Goal: Feedback & Contribution: Submit feedback/report problem

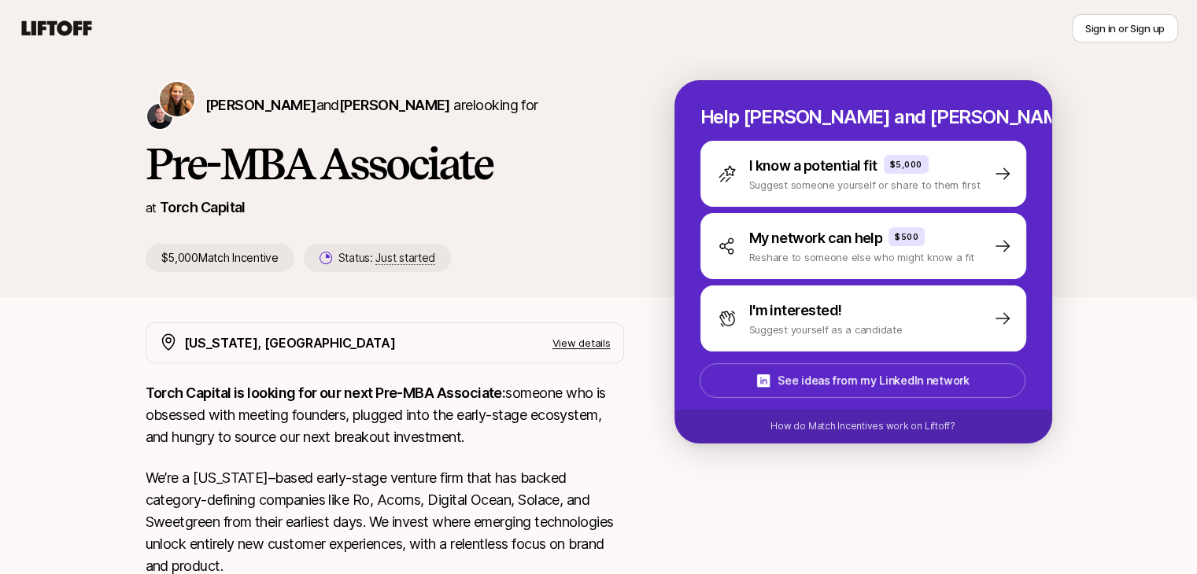
scroll to position [41, 0]
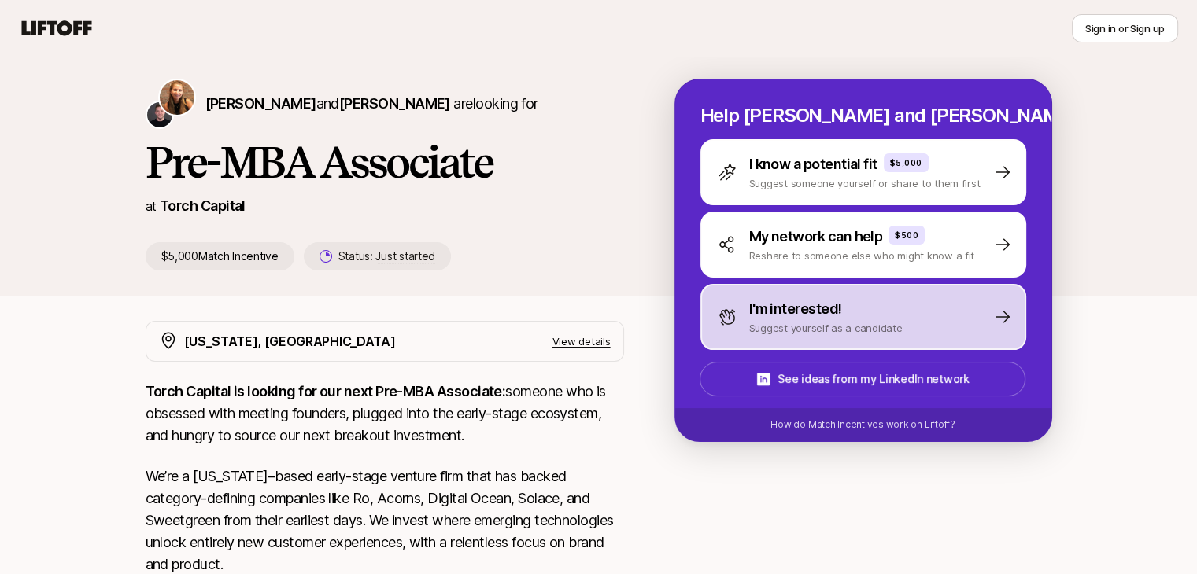
click at [837, 312] on p "I'm interested!" at bounding box center [795, 309] width 93 height 22
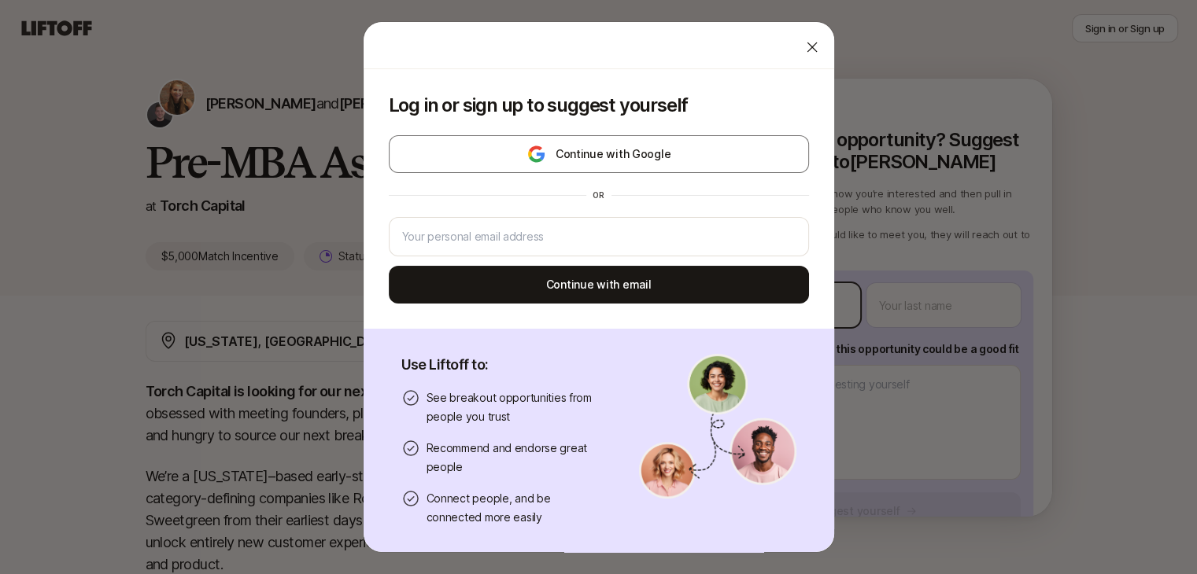
click at [837, 312] on body "New to Liftoff? See how it works Sign in or Sign up Sign in or Sign up [PERSON_…" at bounding box center [598, 246] width 1197 height 574
click at [804, 44] on icon at bounding box center [812, 47] width 16 height 16
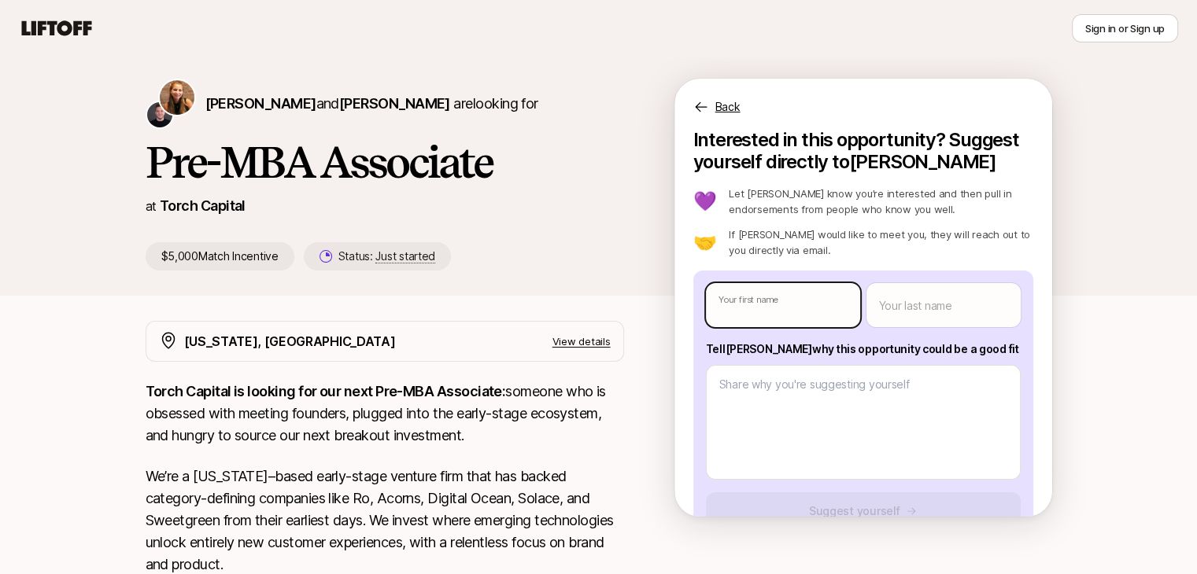
type textarea "x"
click at [756, 316] on body "New to Liftoff? See how it works Sign in or Sign up Sign in or Sign up [PERSON_…" at bounding box center [598, 246] width 1197 height 574
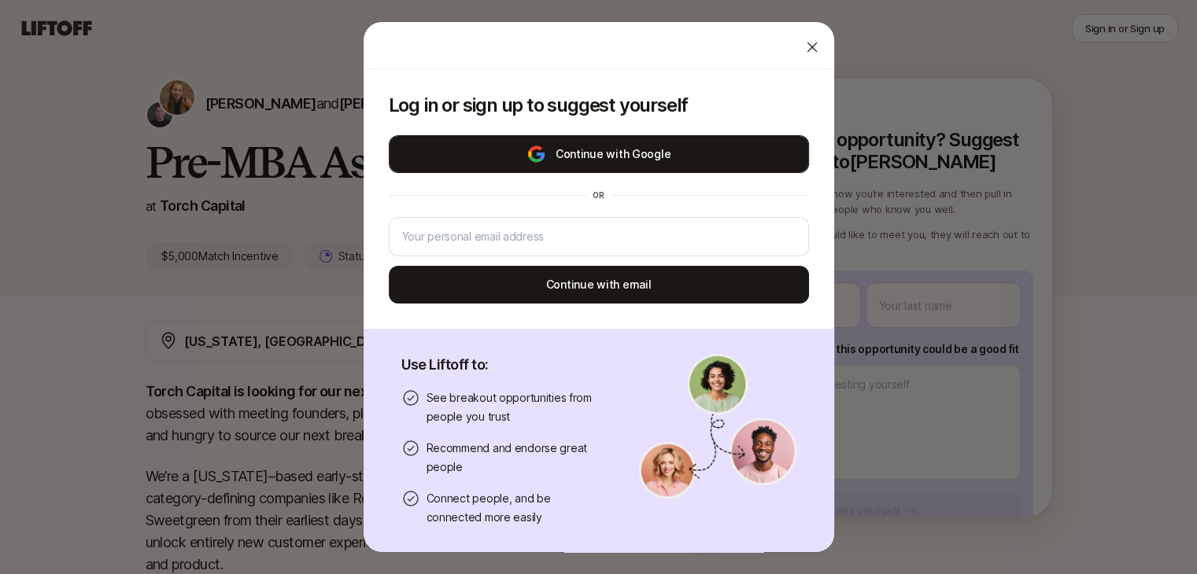
click at [655, 150] on button "Continue with Google" at bounding box center [599, 154] width 420 height 38
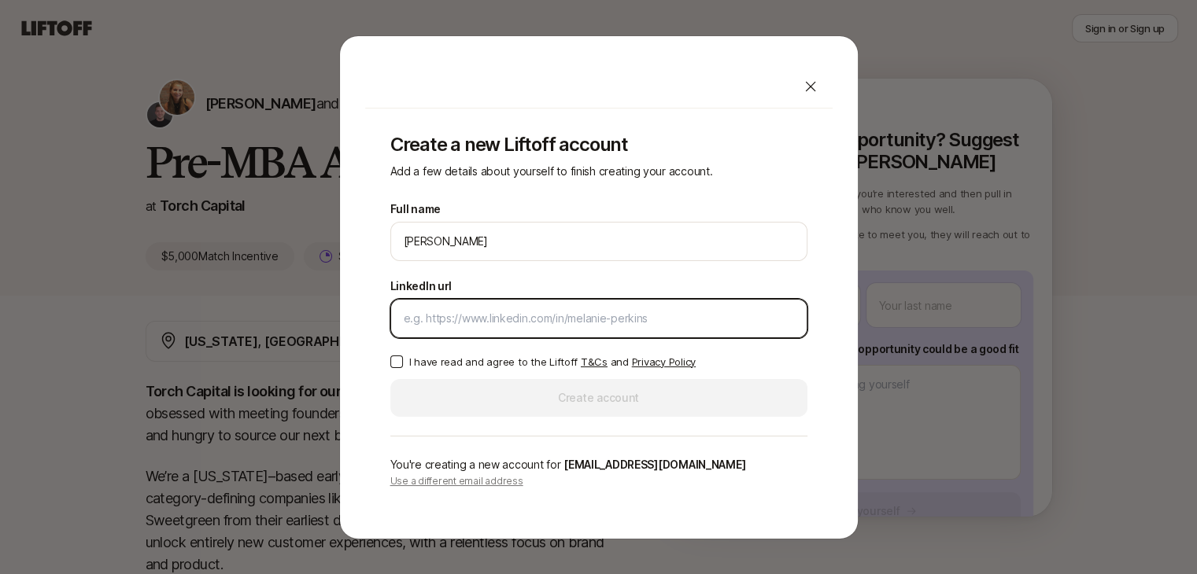
click at [456, 322] on input "LinkedIn url" at bounding box center [599, 318] width 390 height 19
paste input "[URL][DOMAIN_NAME][PERSON_NAME]"
type input "[URL][DOMAIN_NAME][PERSON_NAME]"
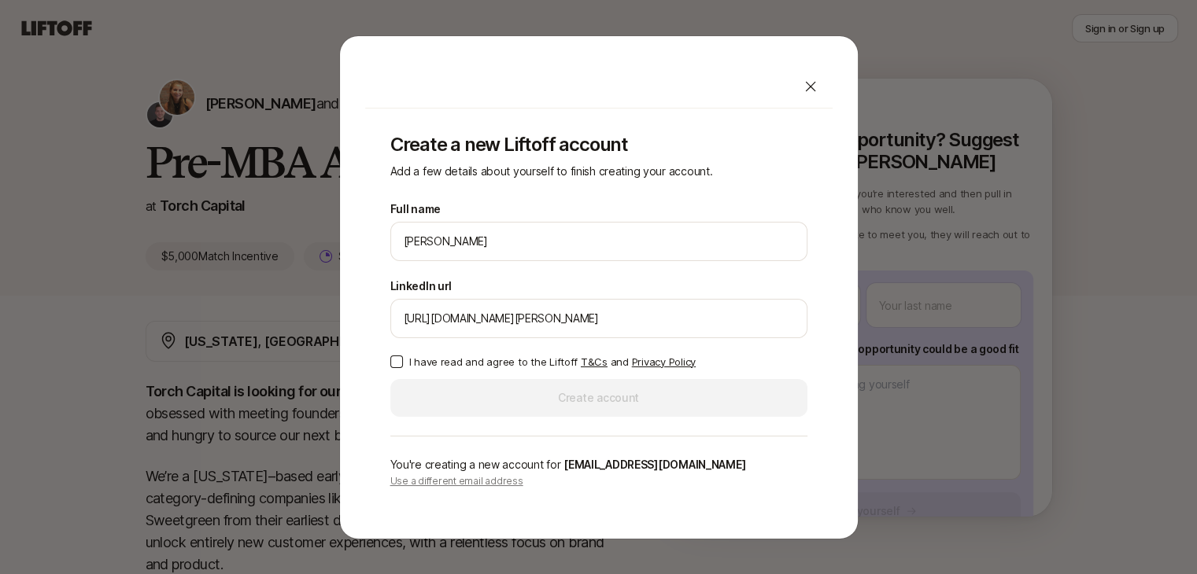
click at [393, 364] on button "I have read and agree to the Liftoff T&Cs and Privacy Policy" at bounding box center [396, 362] width 13 height 13
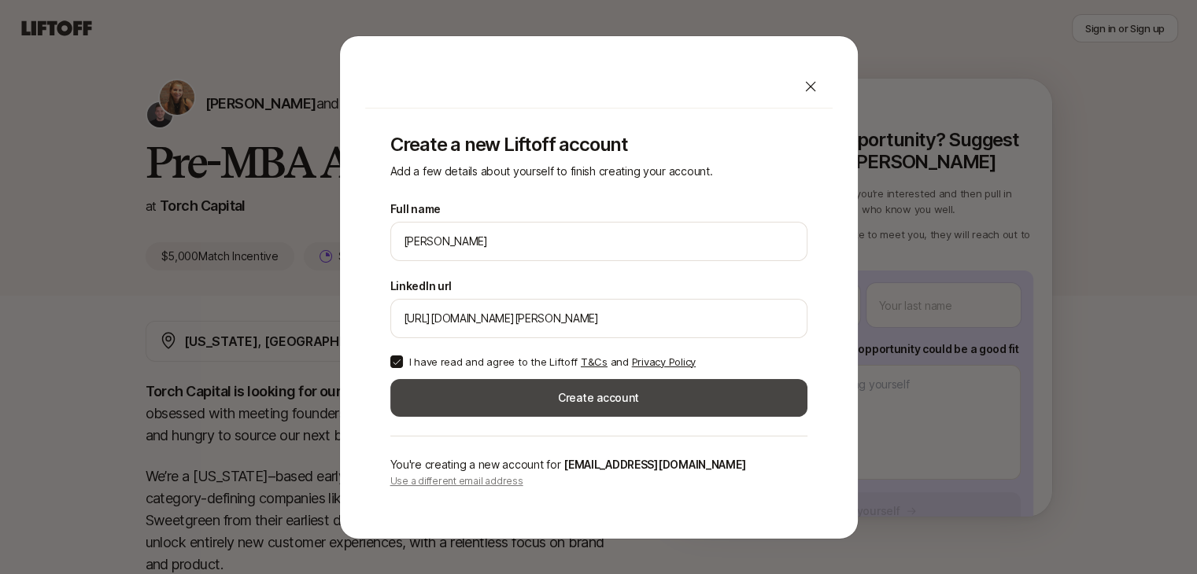
click at [514, 384] on button "Create account" at bounding box center [598, 398] width 417 height 38
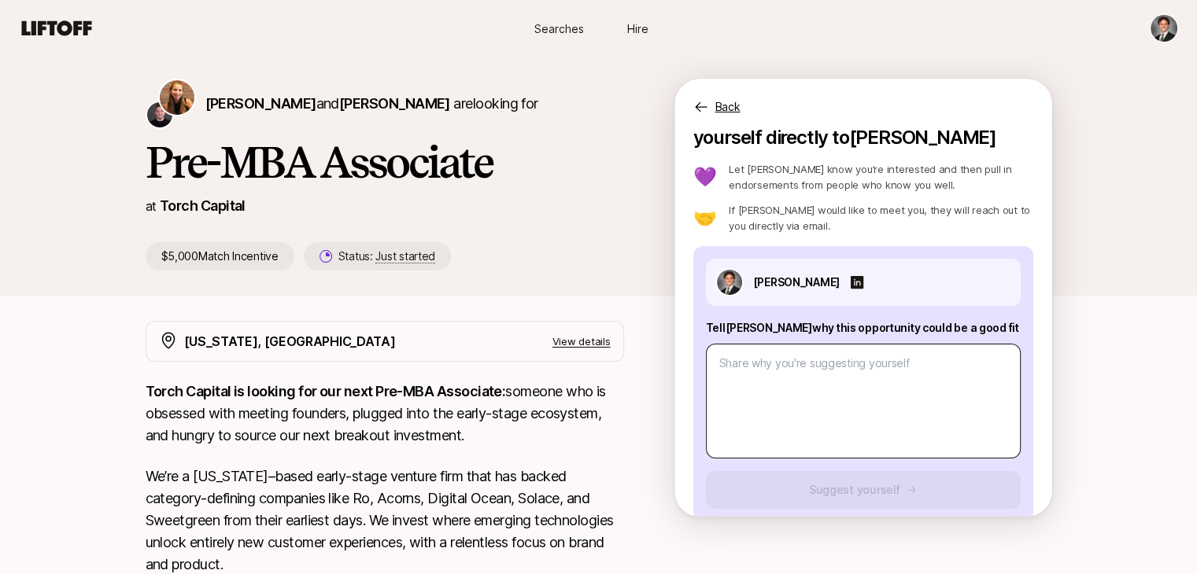
scroll to position [47, 0]
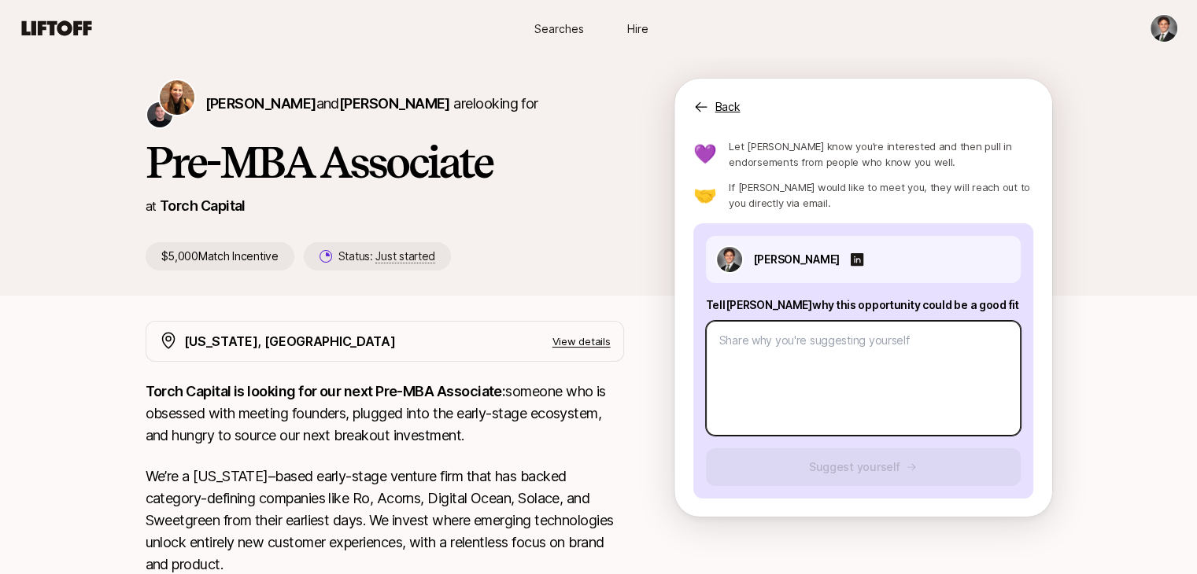
click at [749, 370] on textarea at bounding box center [863, 378] width 315 height 115
type textarea "x"
type textarea "I"
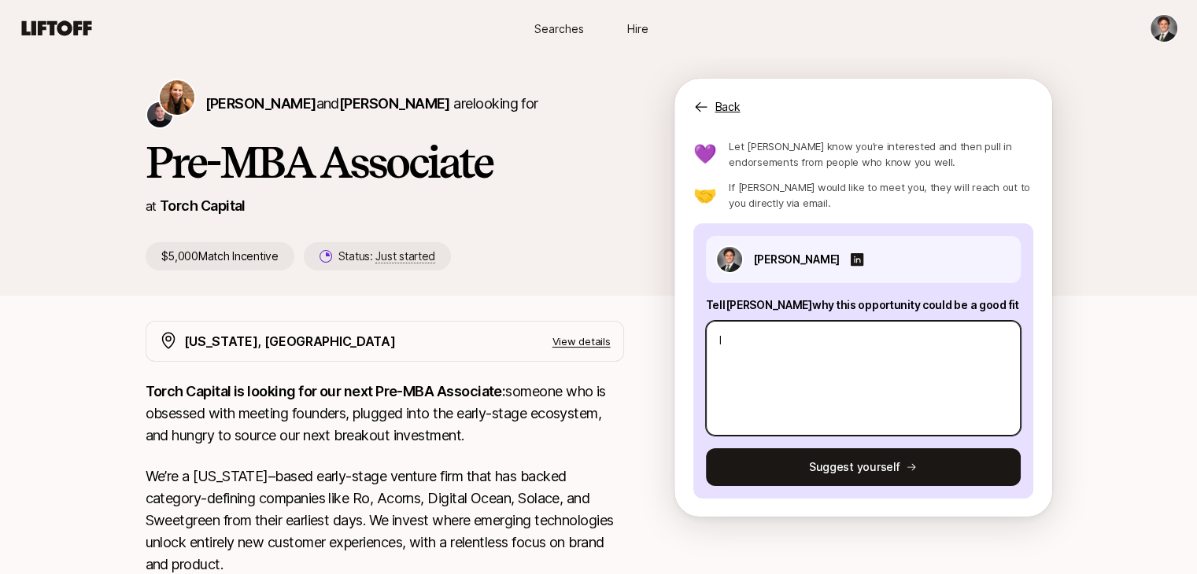
type textarea "x"
type textarea "I"
type textarea "x"
type textarea "I"
type textarea "x"
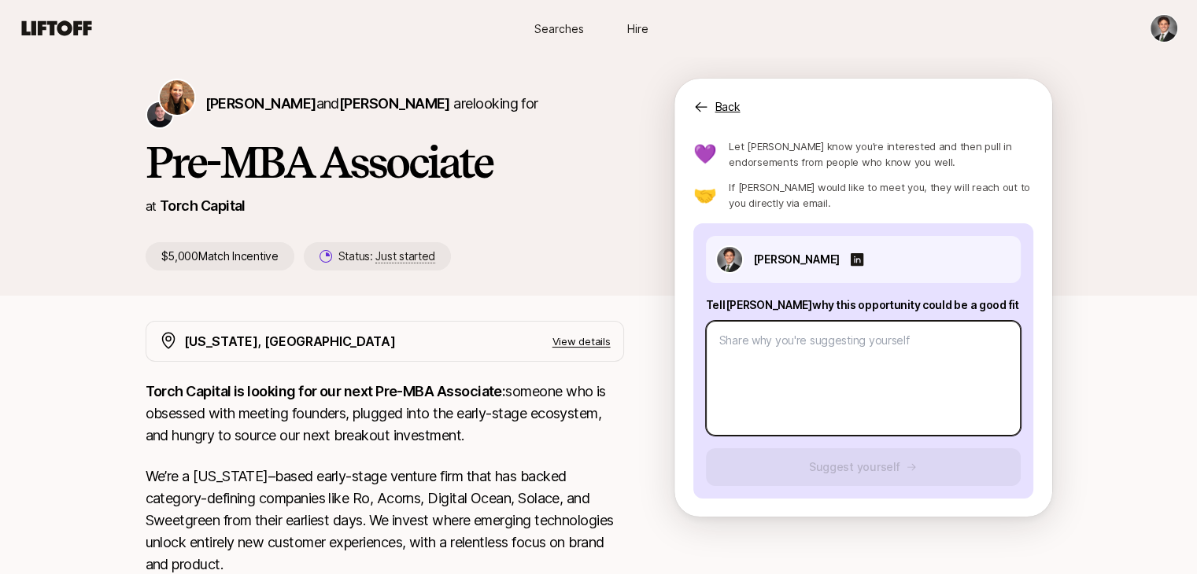
type textarea "x"
type textarea "I"
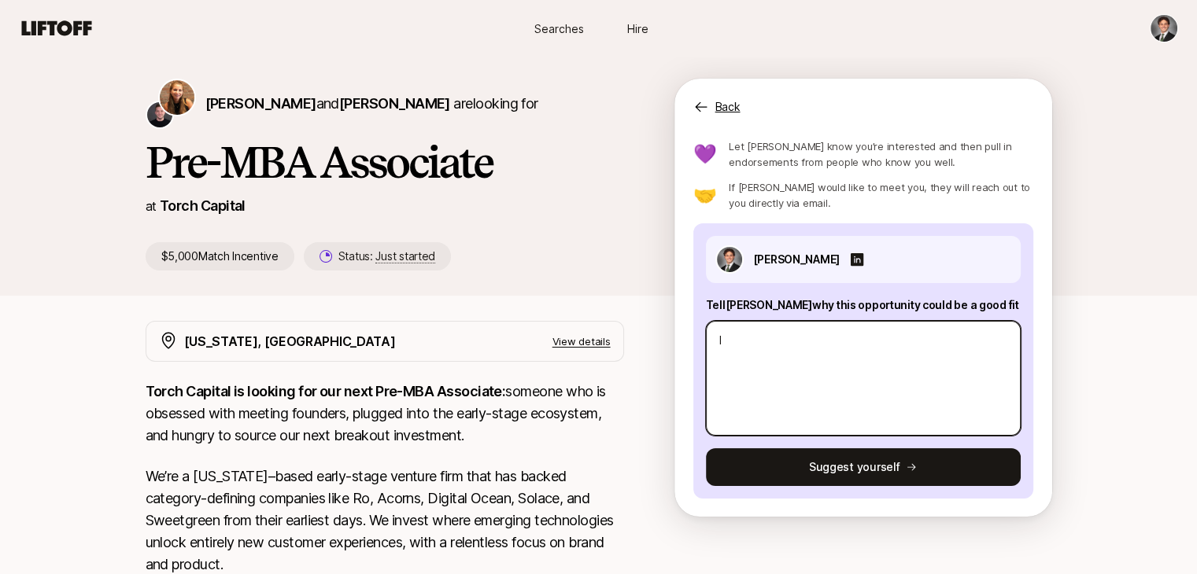
type textarea "x"
type textarea "I"
type textarea "x"
type textarea "I a"
type textarea "x"
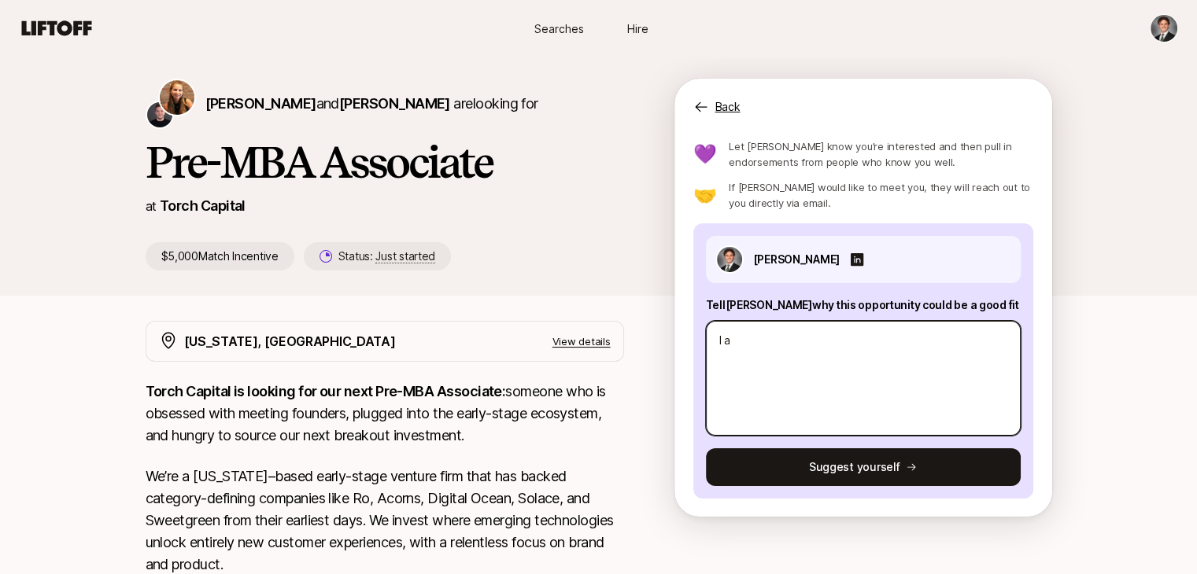
type textarea "I am"
type textarea "x"
type textarea "I a"
type textarea "x"
type textarea "I"
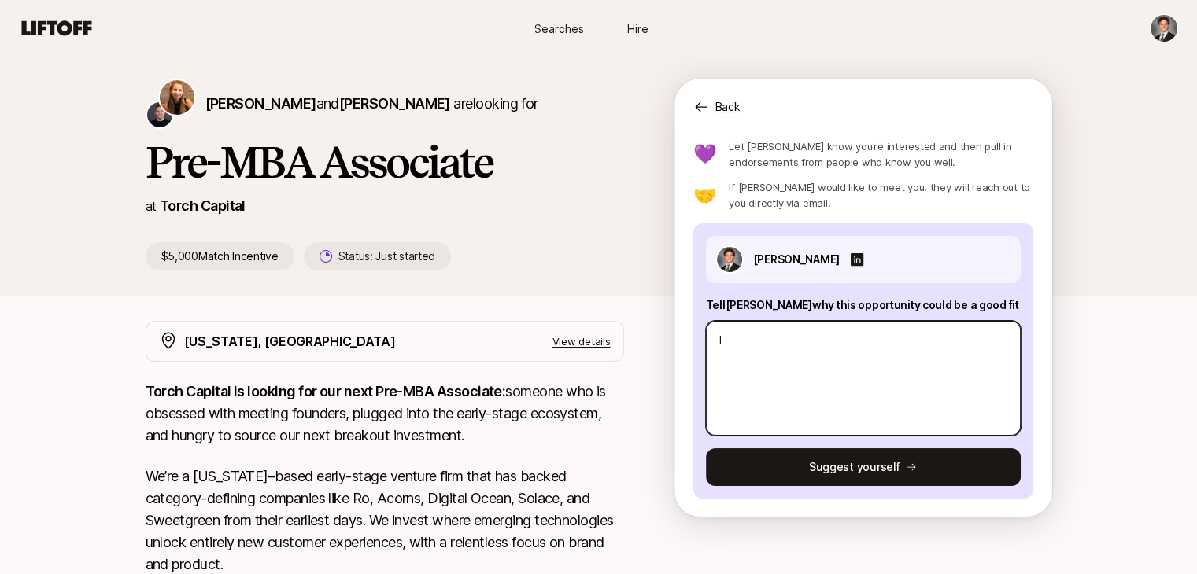
type textarea "x"
type textarea "I r"
type textarea "x"
type textarea "I re"
type textarea "x"
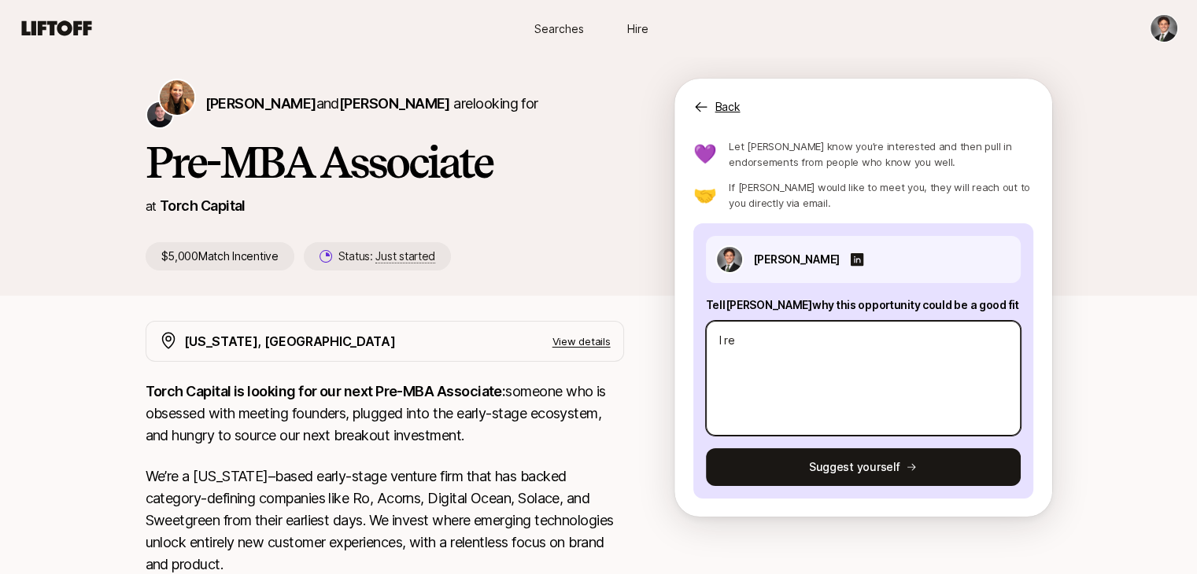
type textarea "I rea"
type textarea "x"
type textarea "I real"
type textarea "x"
type textarea "I reall"
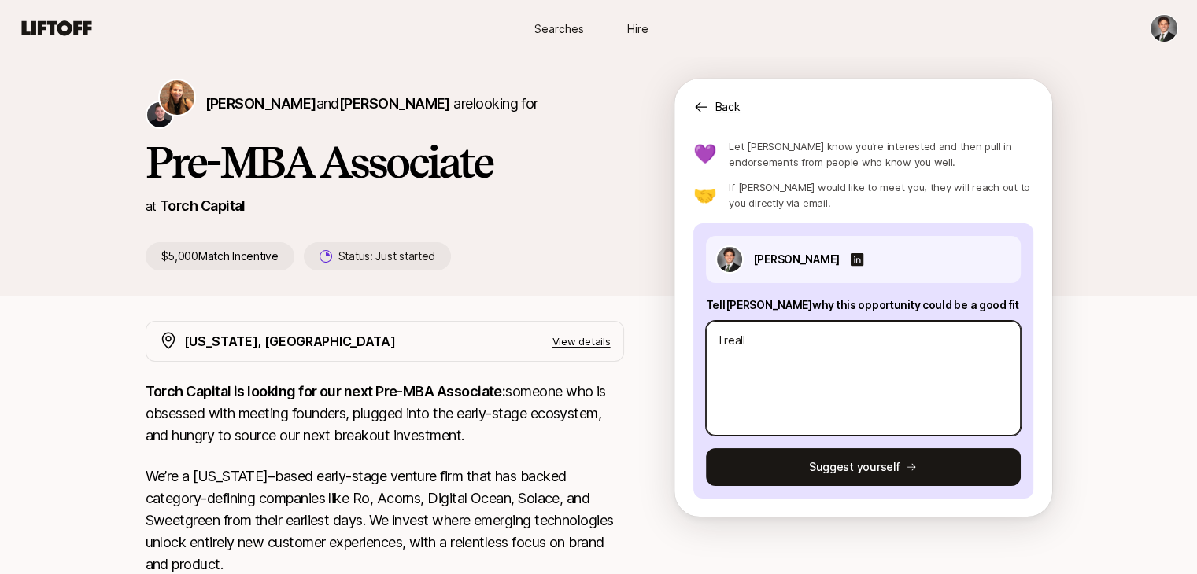
type textarea "x"
type textarea "I really"
type textarea "x"
type textarea "I really l"
type textarea "x"
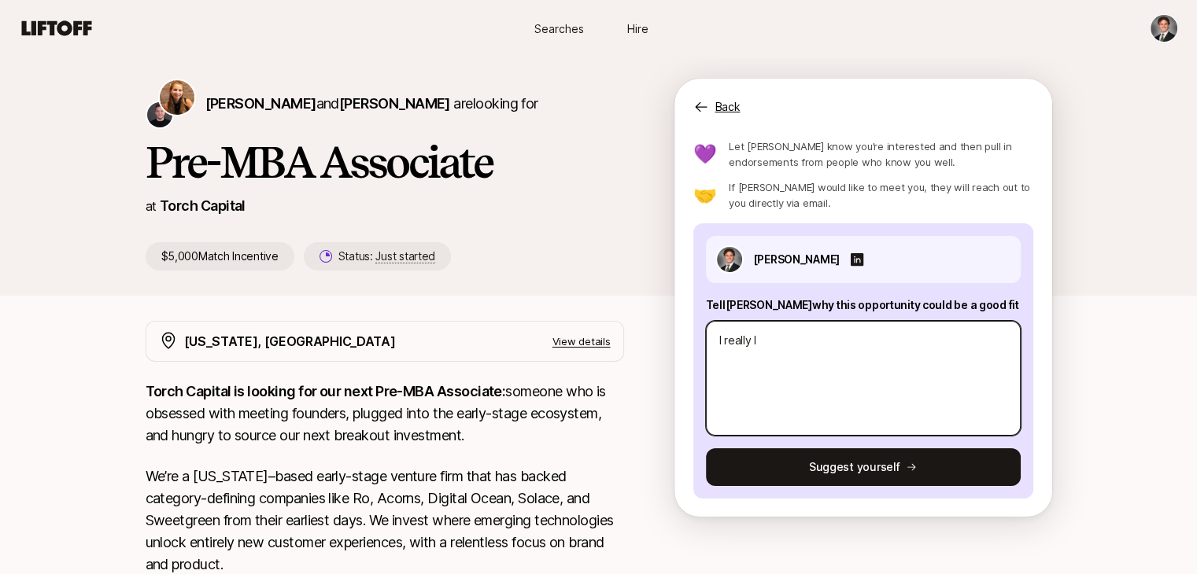
type textarea "I really lo"
type textarea "x"
type textarea "I really lov"
type textarea "x"
type textarea "I really love"
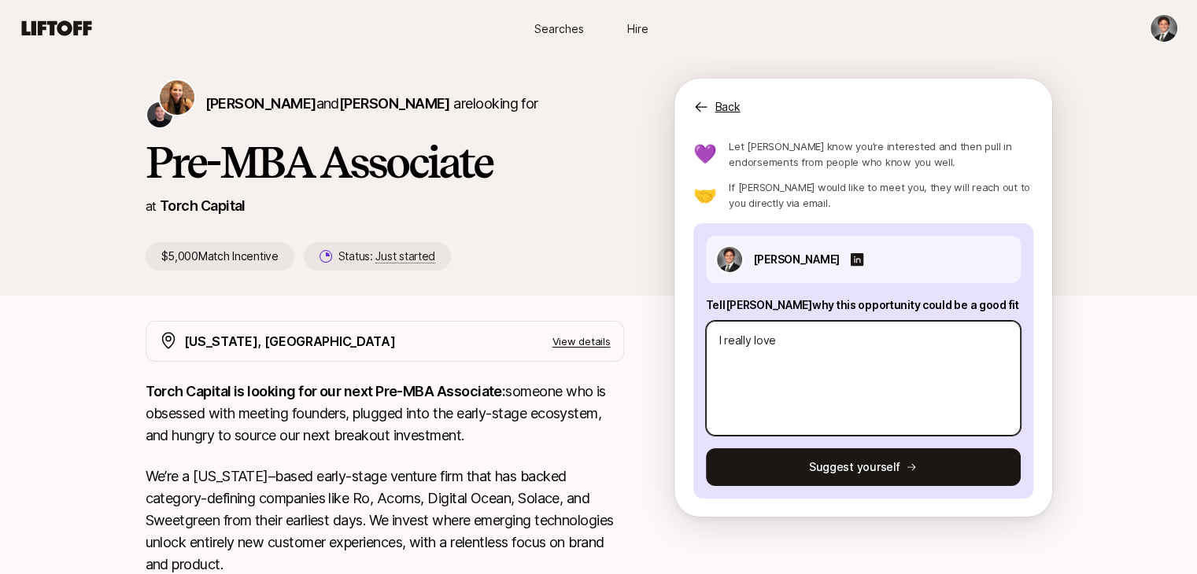
type textarea "x"
type textarea "I really love"
type textarea "x"
type textarea "I really love t"
type textarea "x"
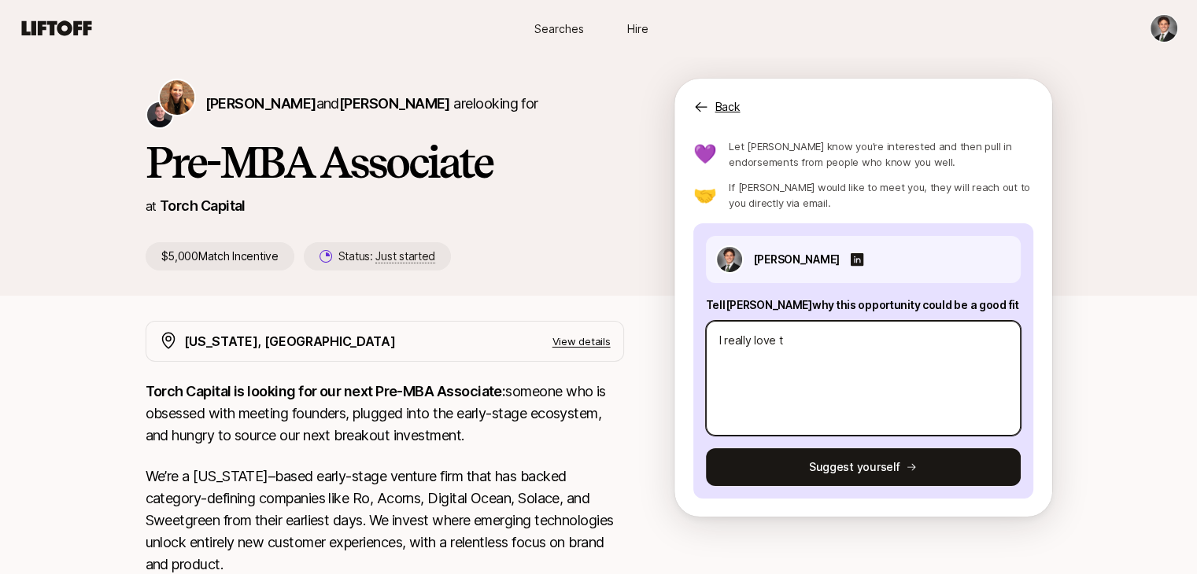
type textarea "I really love th"
type textarea "x"
type textarea "I really love the"
type textarea "x"
type textarea "I really love the"
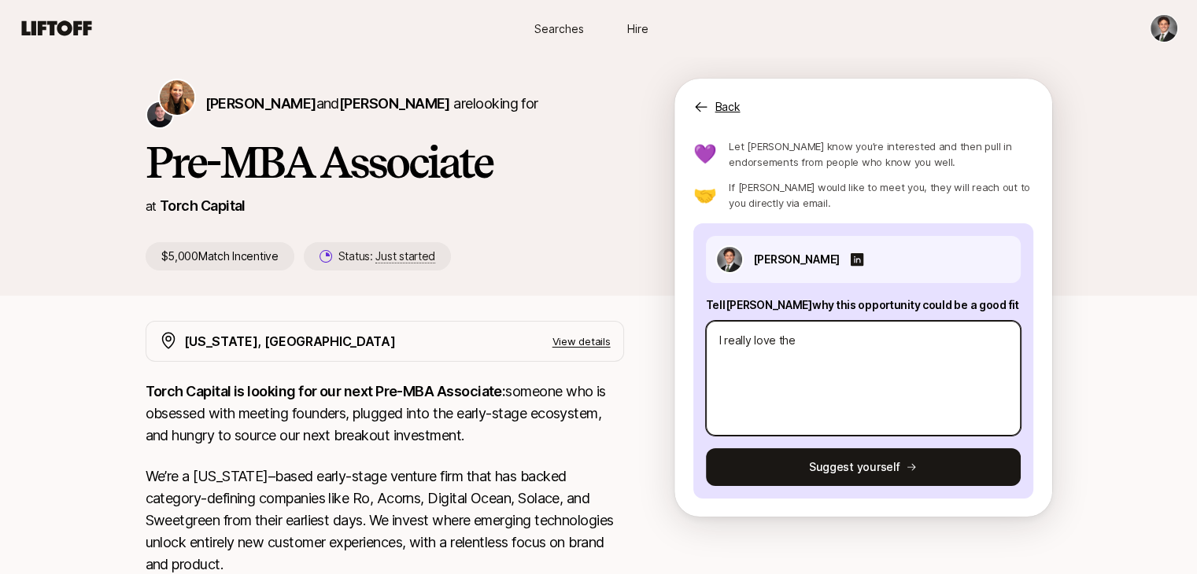
type textarea "x"
type textarea "I really love the v"
type textarea "x"
type textarea "I really love the ve"
type textarea "x"
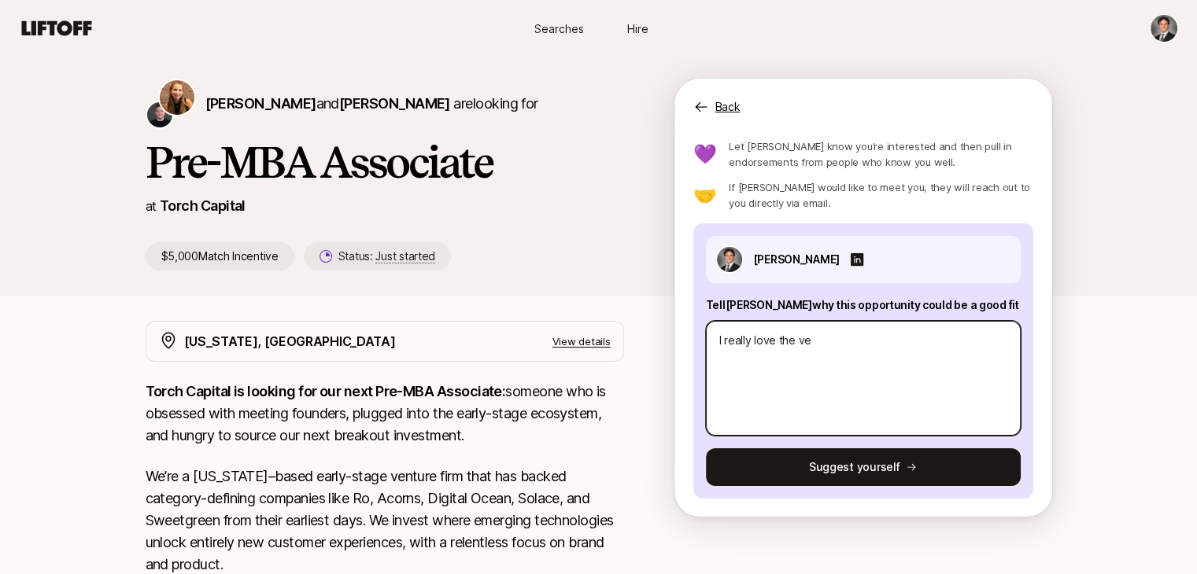
type textarea "I really love the ven"
type textarea "x"
type textarea "I really love the vent"
type textarea "x"
type textarea "I really love the ventu"
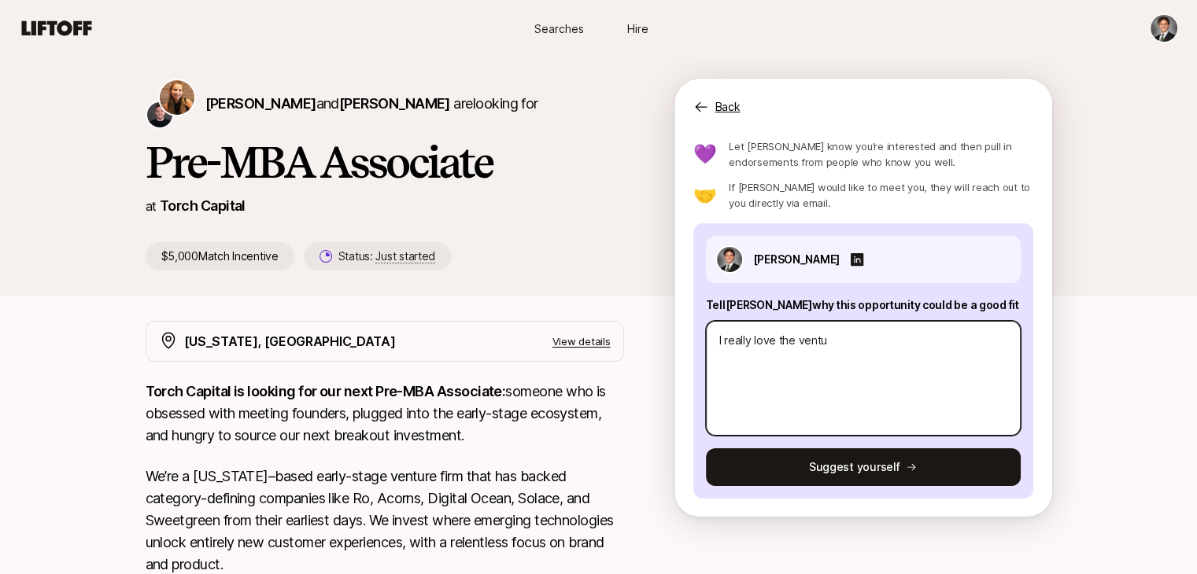
type textarea "x"
type textarea "I really love the ventur"
type textarea "x"
type textarea "I really love the venture"
type textarea "x"
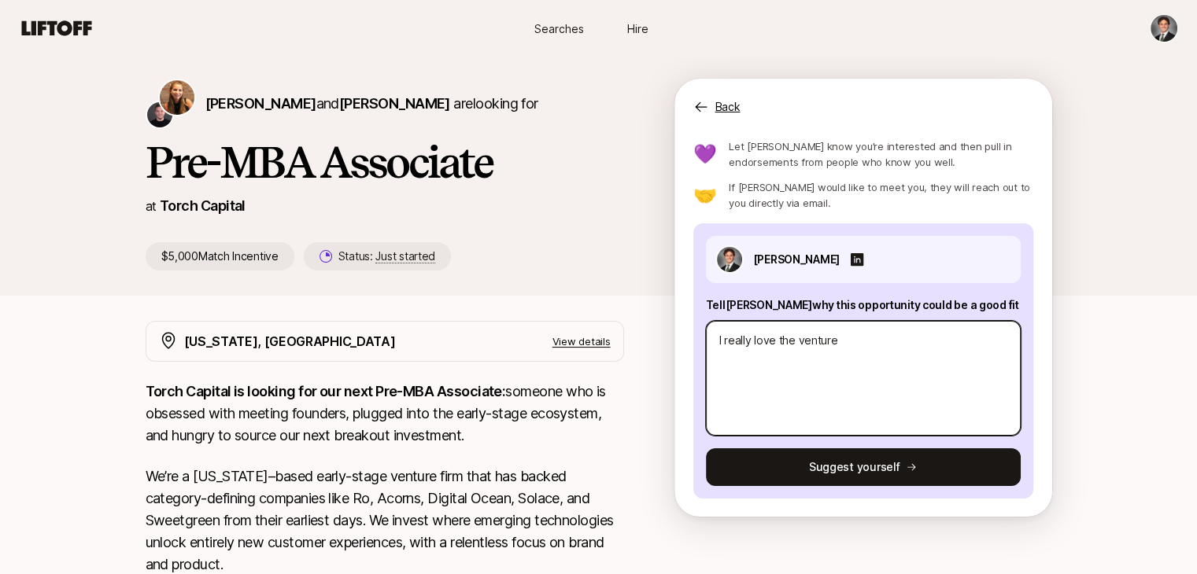
type textarea "I really love the venture"
type textarea "x"
type textarea "I really love the venture c"
type textarea "x"
type textarea "I really love the venture ca"
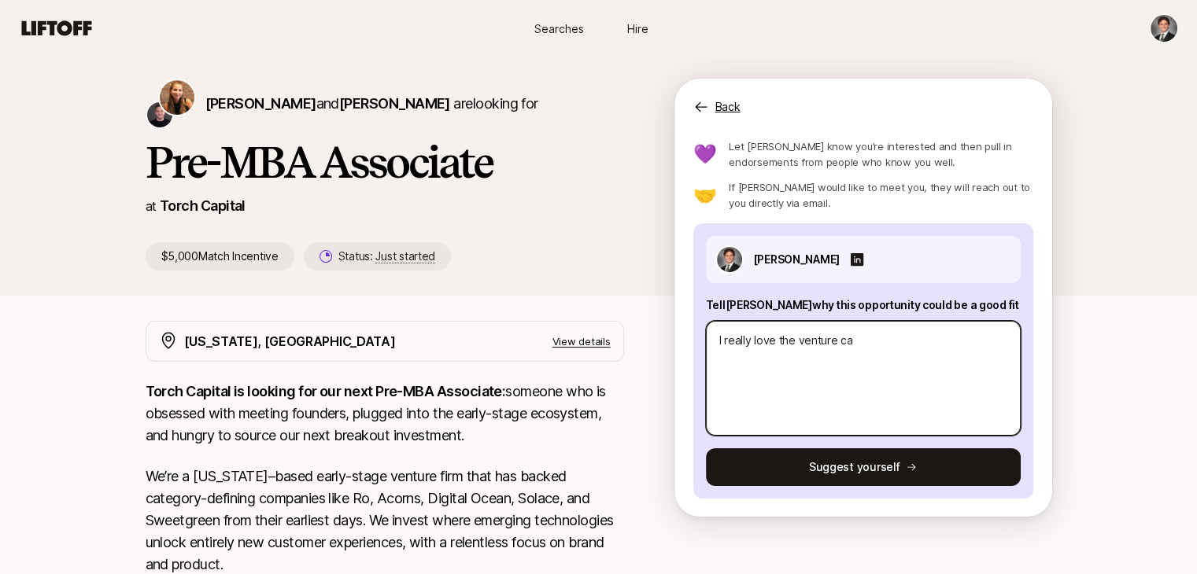
type textarea "x"
type textarea "I really love the venture cap"
type textarea "x"
type textarea "I really love the venture capi"
type textarea "x"
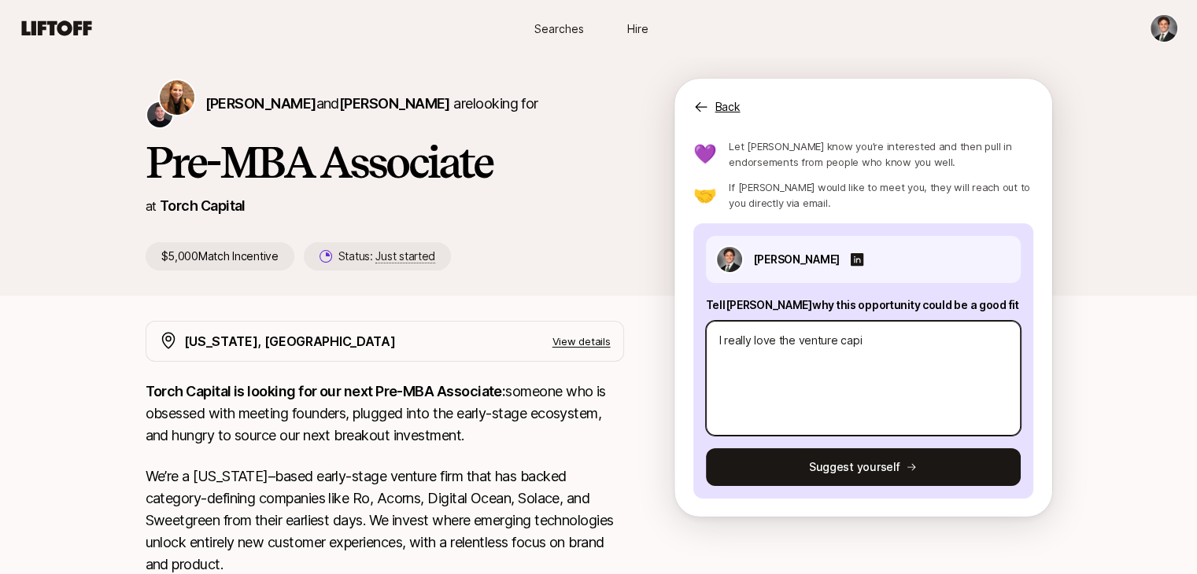
type textarea "I really love the venture capit"
type textarea "x"
type textarea "I really love the venture capita"
type textarea "x"
type textarea "I really love the venture capital"
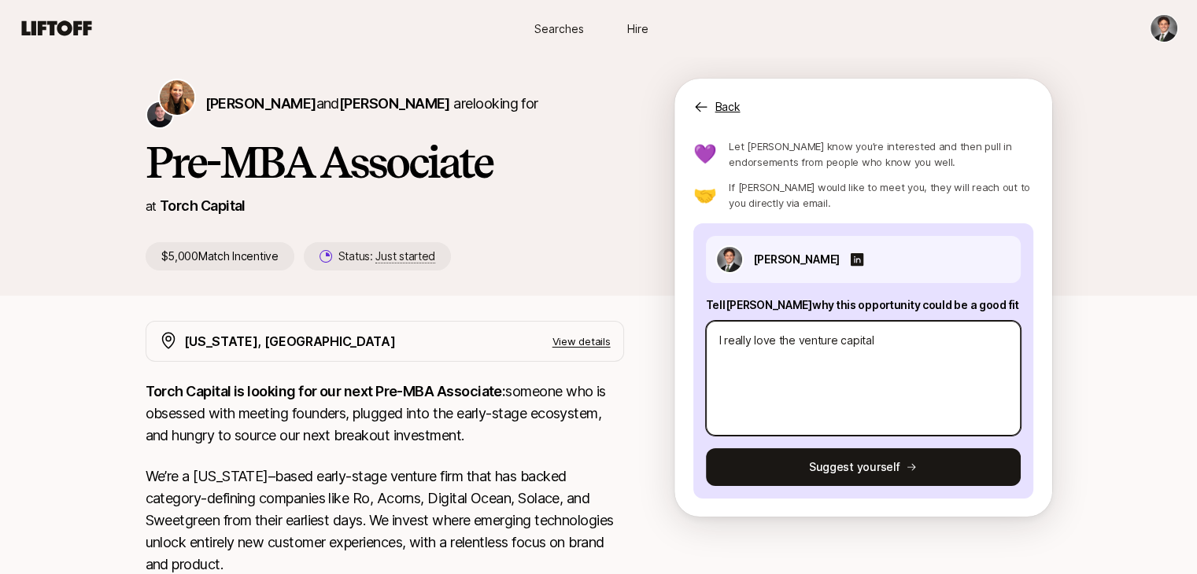
type textarea "x"
type textarea "I really love the venture capital"
type textarea "x"
type textarea "I really love the venture capital s"
type textarea "x"
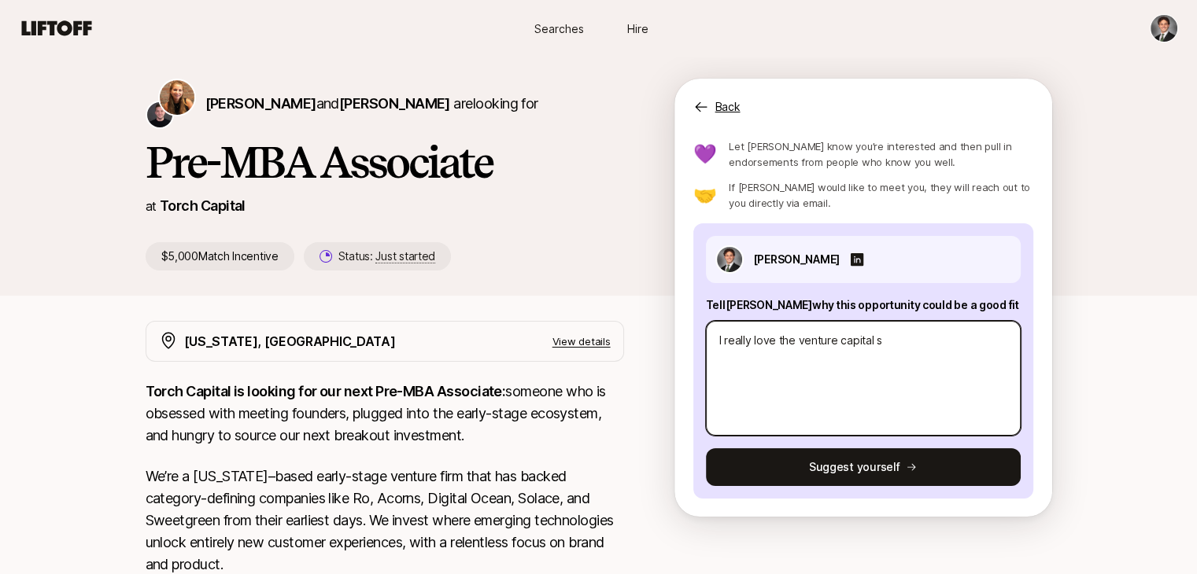
type textarea "I really love the venture capital sp"
type textarea "x"
type textarea "I really love the venture capital spa"
type textarea "x"
type textarea "I really love the venture capital spac"
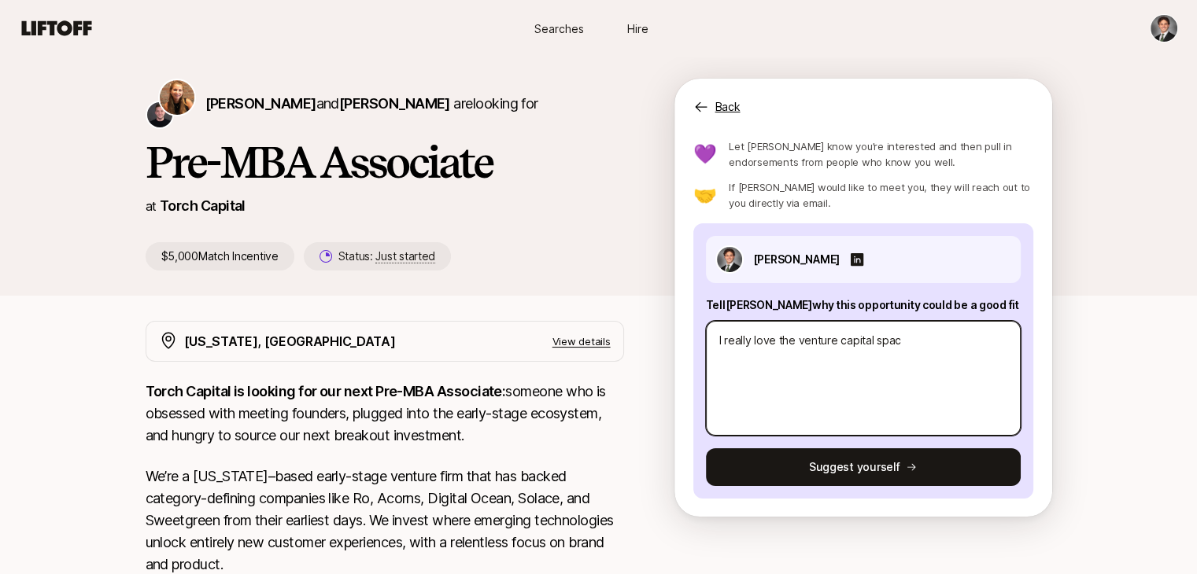
type textarea "x"
type textarea "I really love the venture capital space"
type textarea "x"
type textarea "I really love the venture capital space"
type textarea "x"
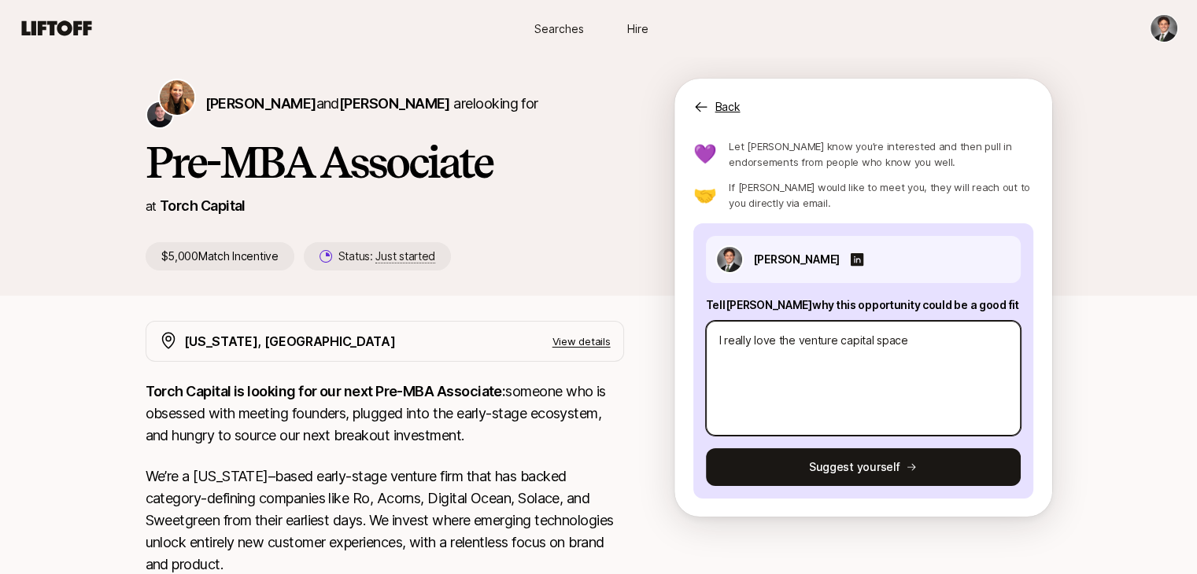
type textarea "I really love the venture capital space t"
type textarea "x"
type textarea "I really love the venture capital space th"
type textarea "x"
type textarea "I really love the venture capital space thr"
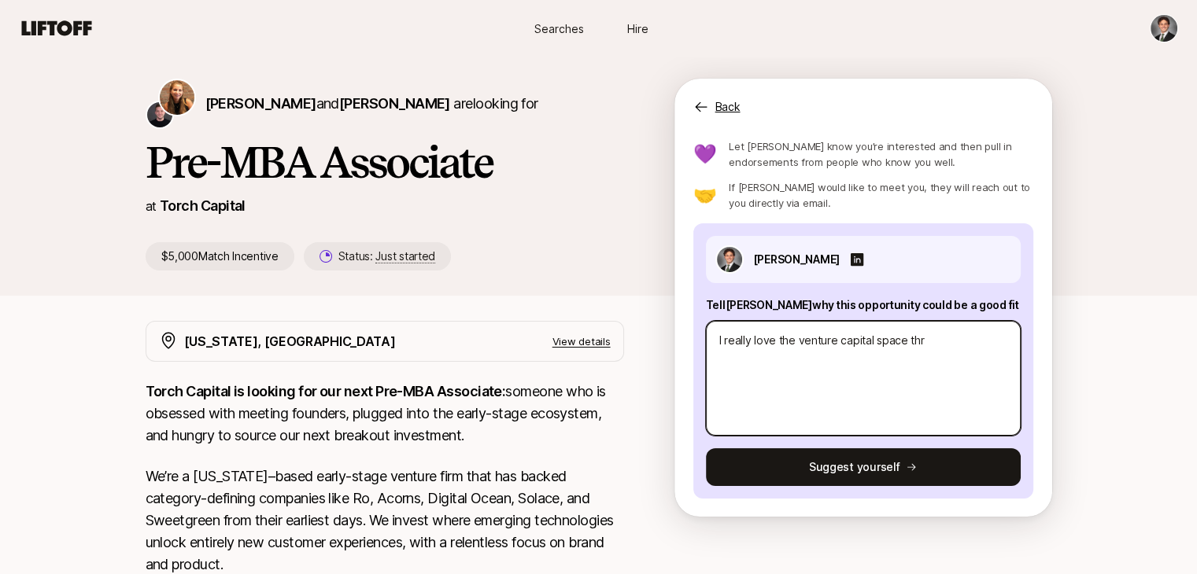
type textarea "x"
type textarea "I really love the venture capital space thro"
type textarea "x"
type textarea "I really love the venture capital space throu"
type textarea "x"
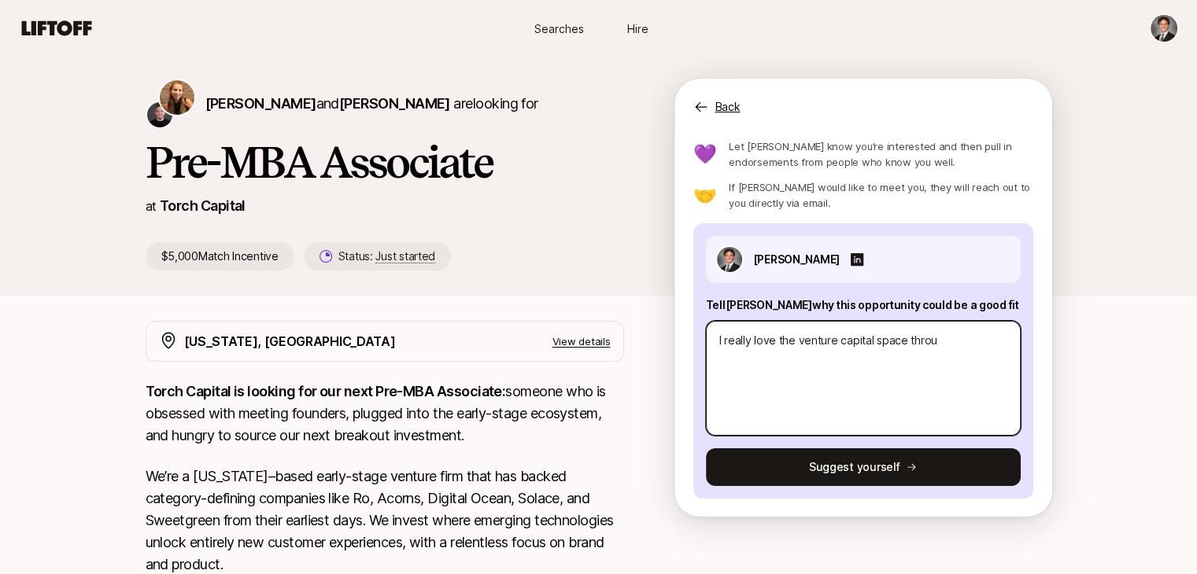
type textarea "I really love the venture capital space throug"
type textarea "x"
type textarea "I really love the venture capital space through"
type textarea "x"
type textarea "I really love the venture capital space through"
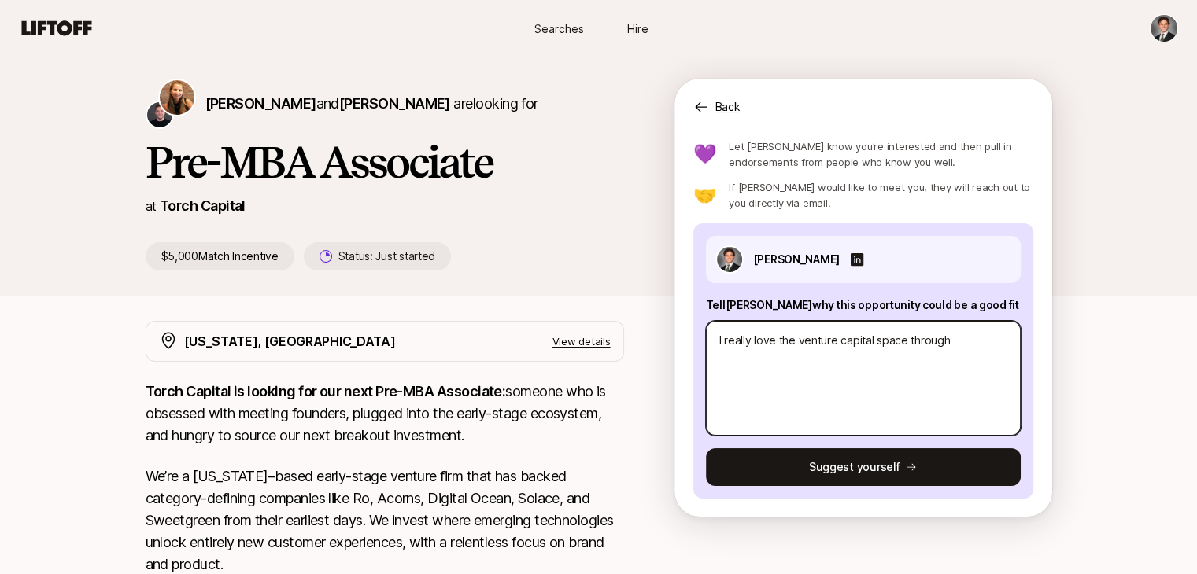
type textarea "x"
type textarea "I really love the venture capital space through a"
type textarea "x"
type textarea "I really love the venture capital space through an"
type textarea "x"
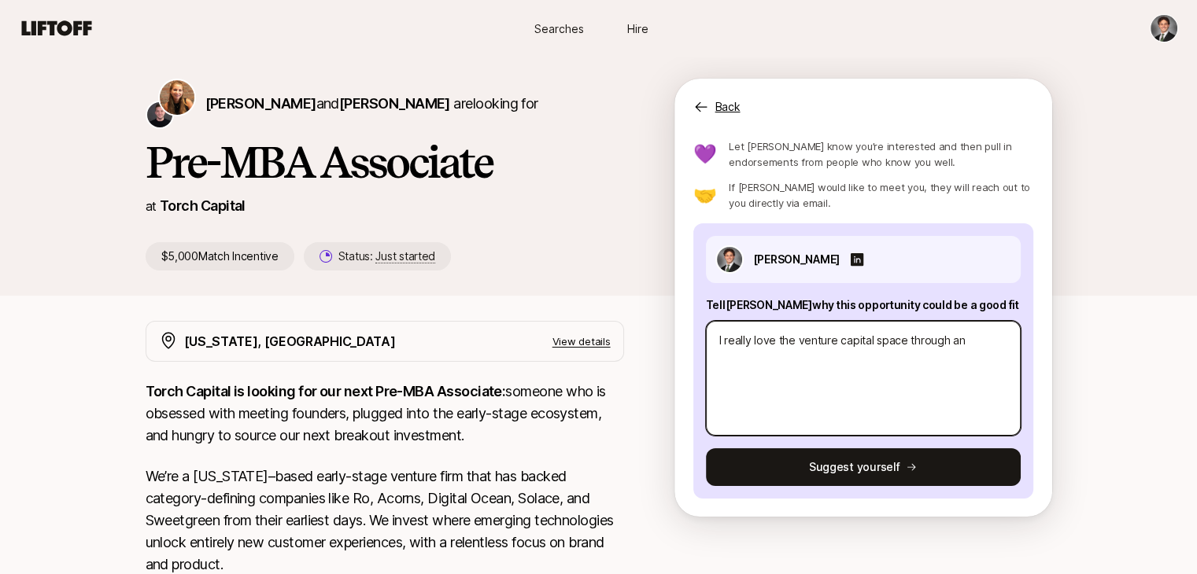
type textarea "I really love the venture capital space through and"
type textarea "x"
type textarea "I really love the venture capital space through and"
type textarea "x"
type textarea "I really love the venture capital space through and t"
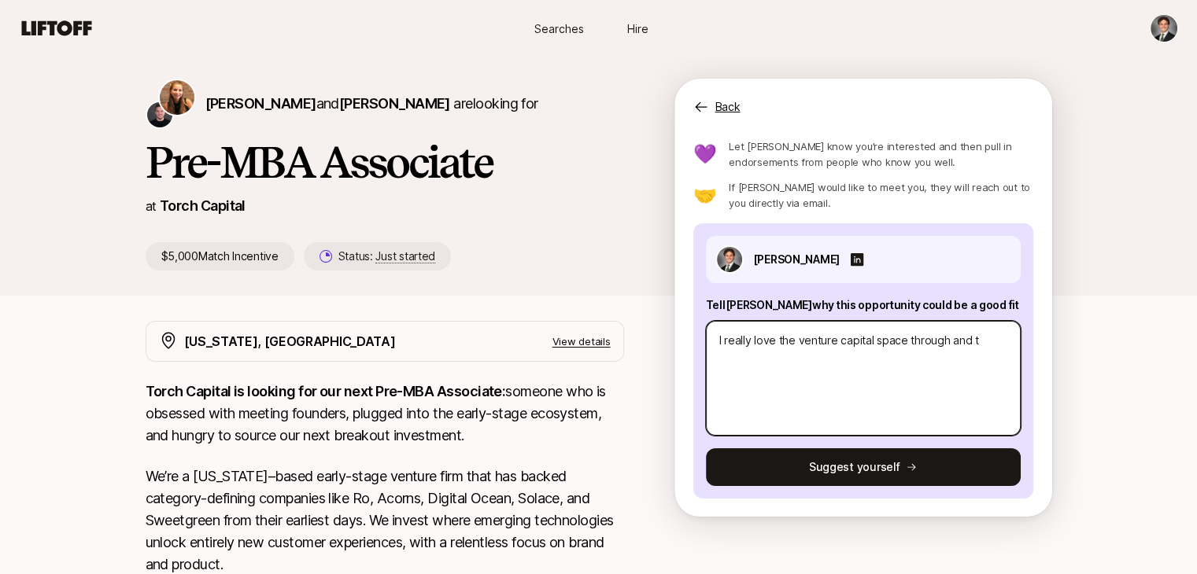
type textarea "x"
type textarea "I really love the venture capital space through and th"
type textarea "x"
type textarea "I really love the venture capital space through and thr"
type textarea "x"
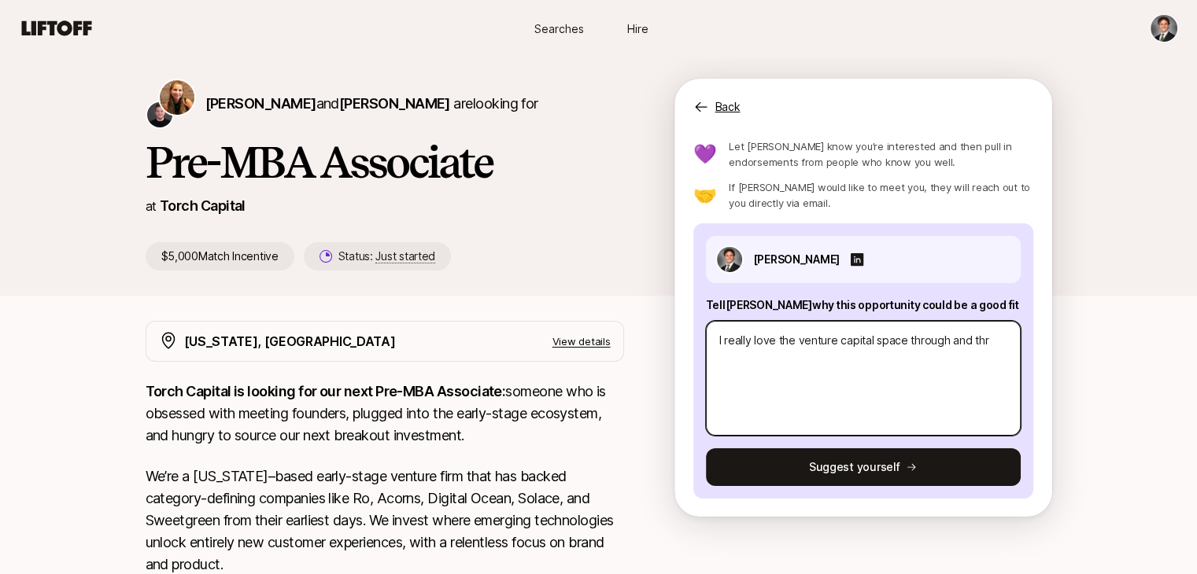
type textarea "I really love the venture capital space through and thro"
type textarea "x"
type textarea "I really love the venture capital space through and throu"
type textarea "x"
type textarea "I really love the venture capital space through and throug"
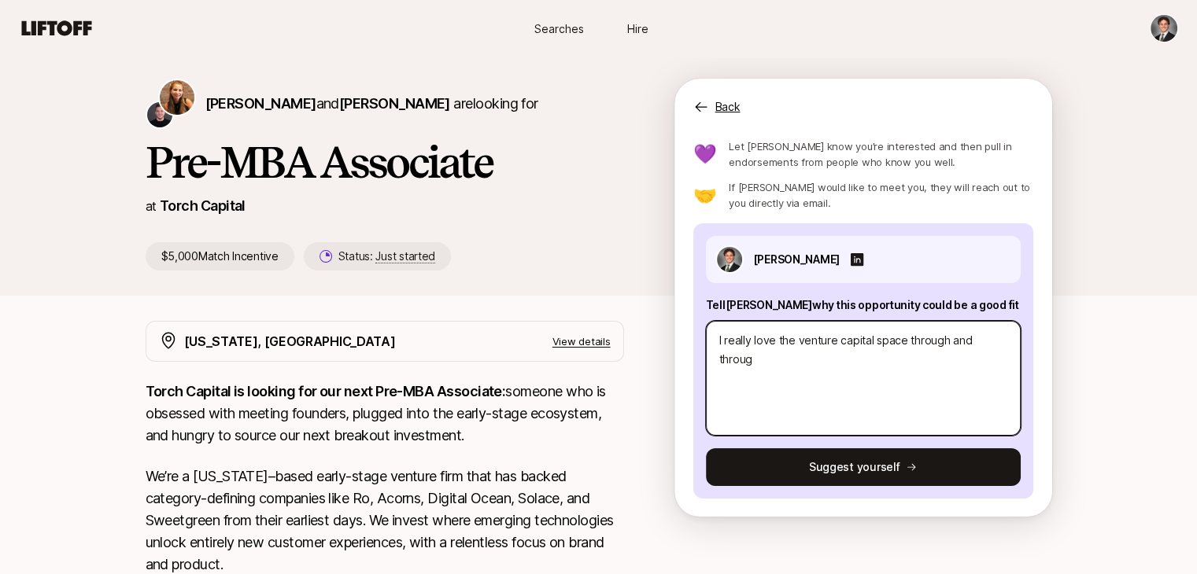
type textarea "x"
type textarea "I really love the venture capital space through and through"
type textarea "x"
type textarea "I really love the venture capital space through and through."
type textarea "x"
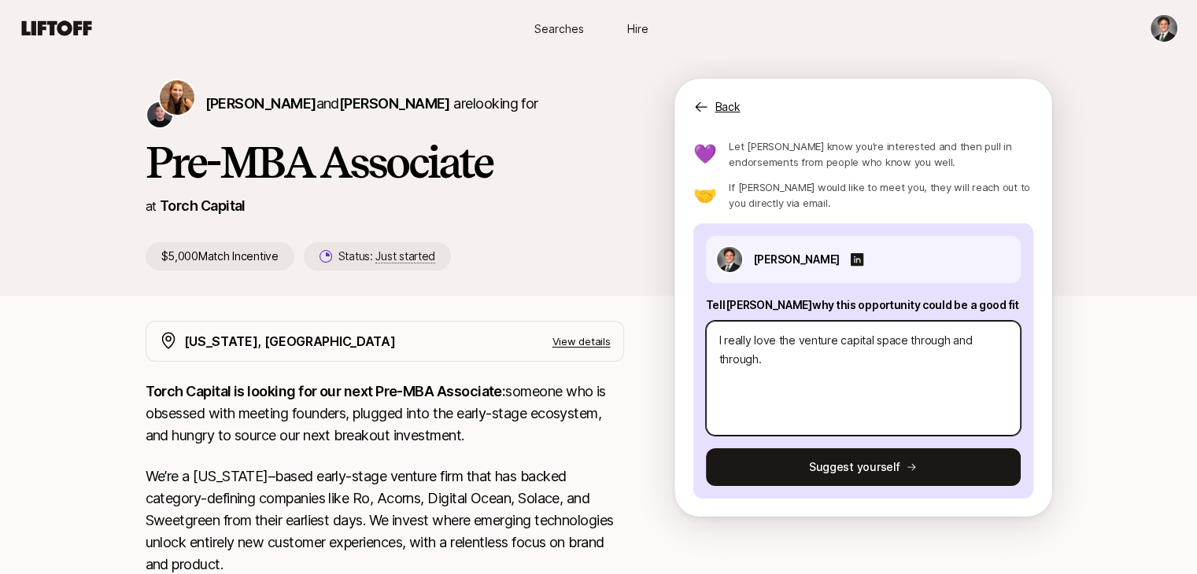
type textarea "I really love the venture capital space through and through."
type textarea "x"
type textarea "I really love the venture capital space through and through. I"
type textarea "x"
type textarea "I really love the venture capital space through and through. In"
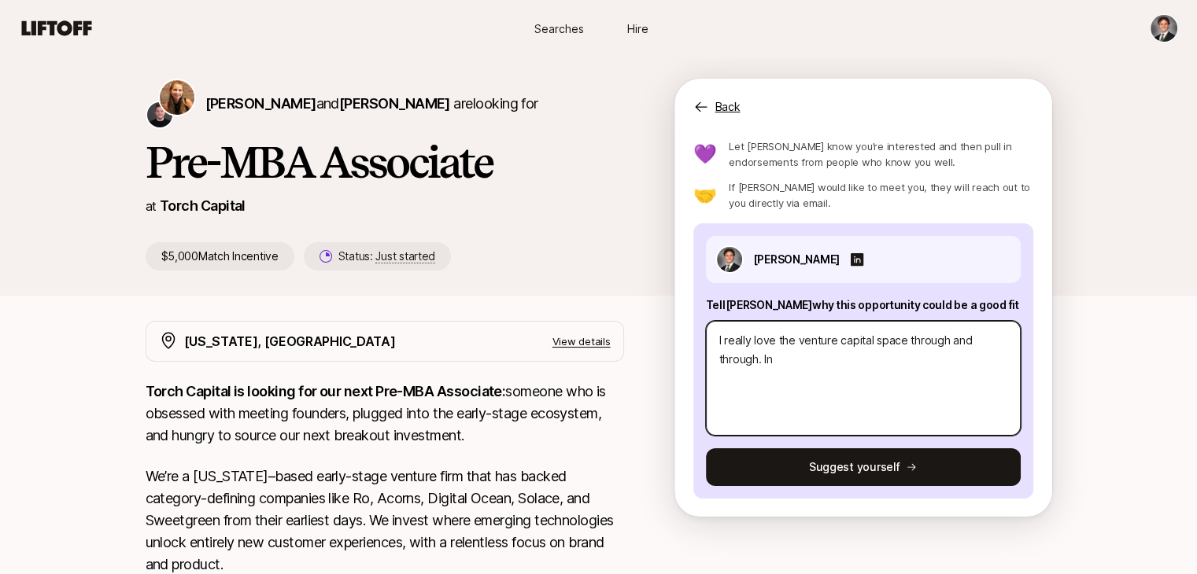
type textarea "x"
type textarea "I really love the venture capital space through and through. In"
type textarea "x"
type textarea "I really love the venture capital space through and through. In m"
type textarea "x"
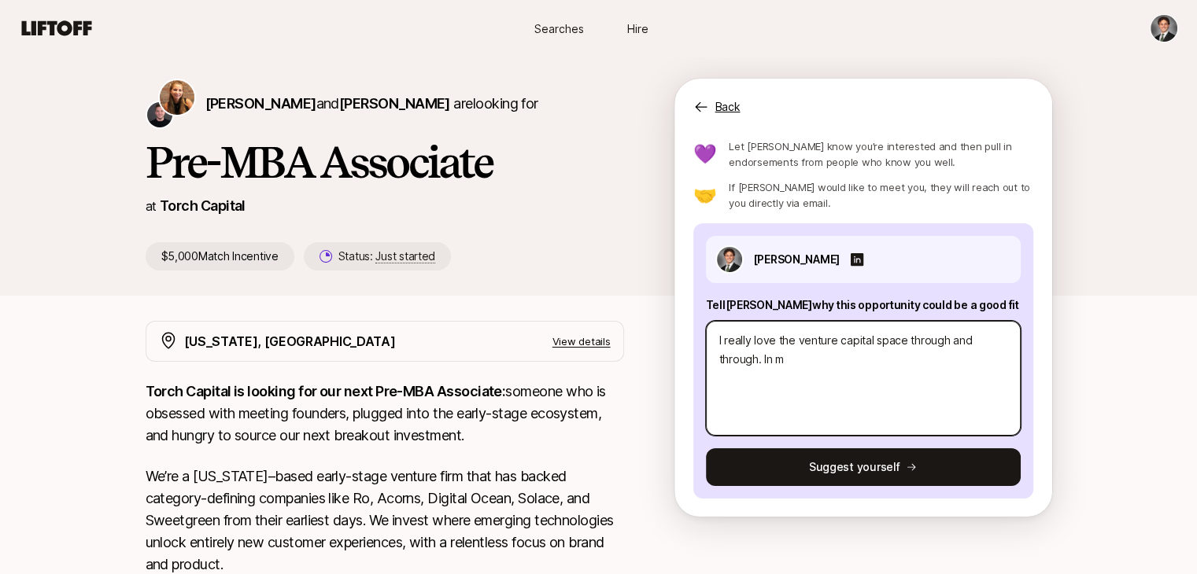
type textarea "I really love the venture capital space through and through. In my"
type textarea "x"
type textarea "I really love the venture capital space through and through. In my"
type textarea "x"
type textarea "I really love the venture capital space through and through. In my t"
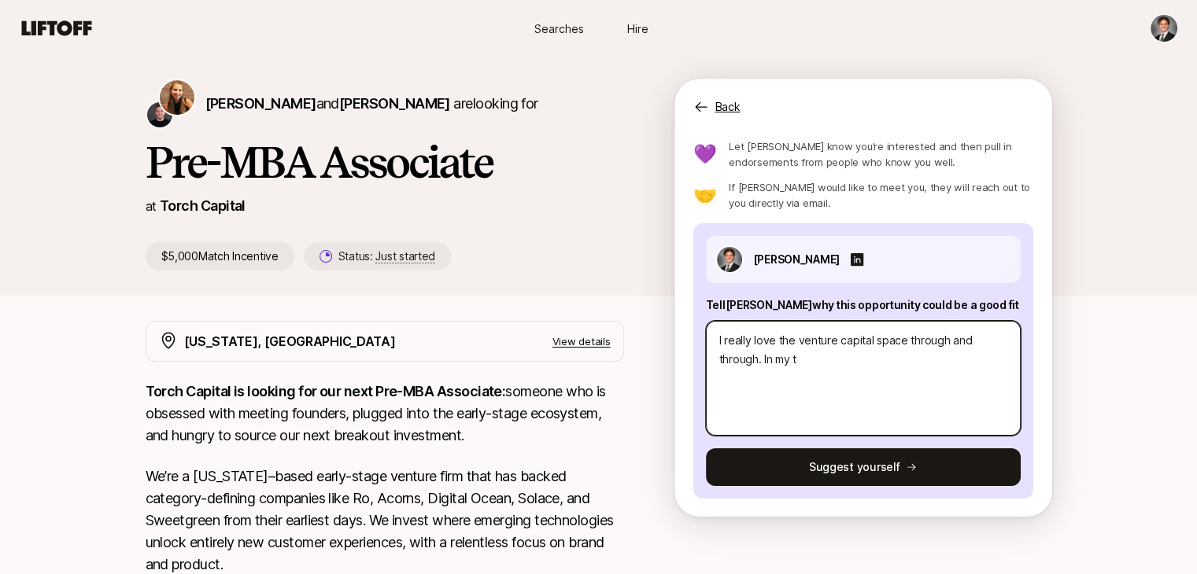
type textarea "x"
type textarea "I really love the venture capital space through and through. In my ti"
type textarea "x"
type textarea "I really love the venture capital space through and through. In my [PERSON_NAME]"
type textarea "x"
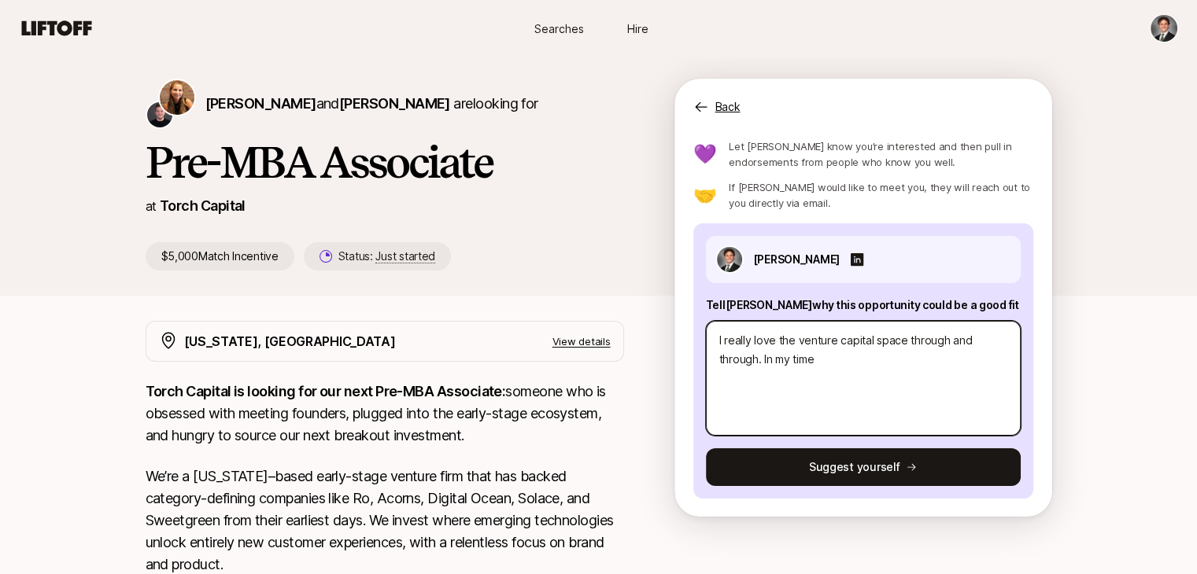
type textarea "I really love the venture capital space through and through. In my time"
type textarea "x"
type textarea "I really love the venture capital space through and through. In my time a"
type textarea "x"
type textarea "I really love the venture capital space through and through. In my time at P"
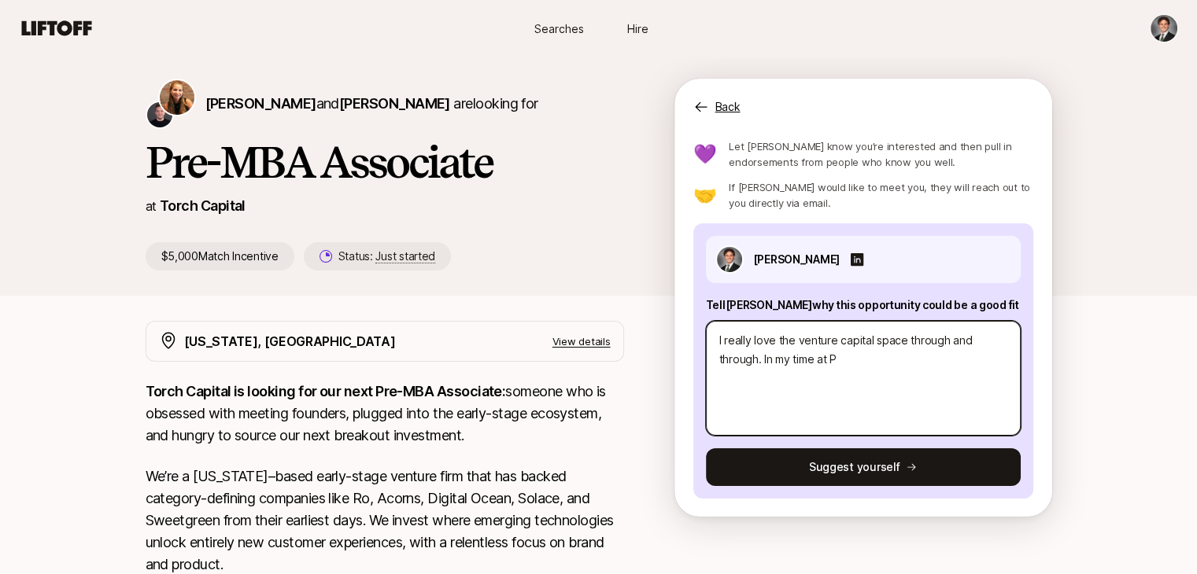
type textarea "x"
type textarea "I really love the venture capital space through and through. In my time at Pr"
type textarea "x"
type textarea "I really love the venture capital space through and through. In my time at Pri"
type textarea "x"
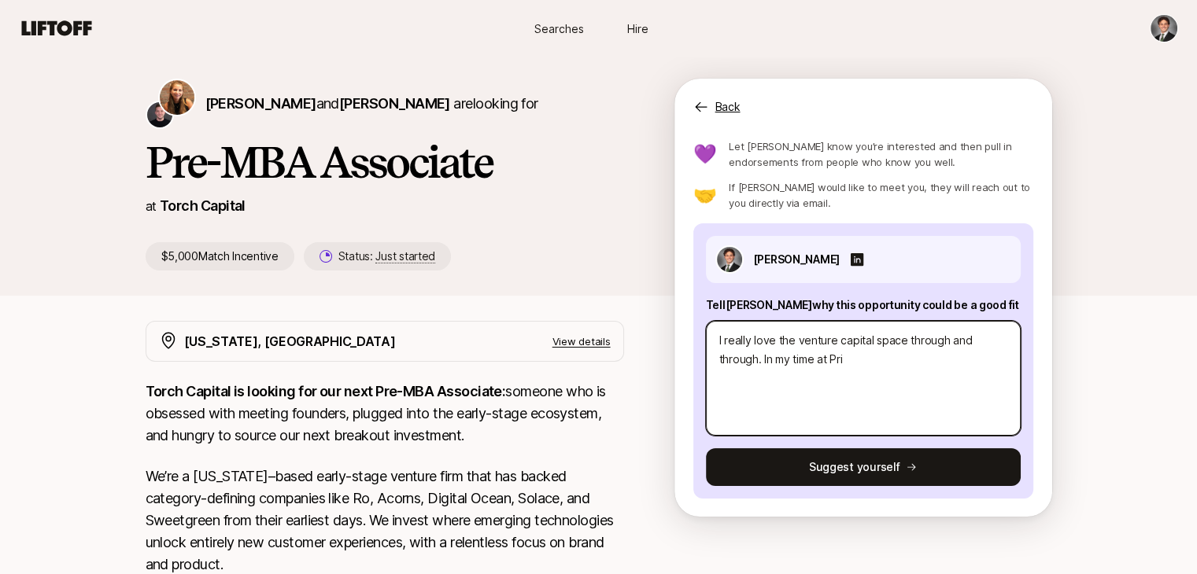
type textarea "I really love the venture capital space through and through. In my time at Prin"
type textarea "x"
type textarea "I really love the venture capital space through and through. In my time at Princ"
type textarea "x"
type textarea "I really love the venture capital space through and through. In my time at Prin…"
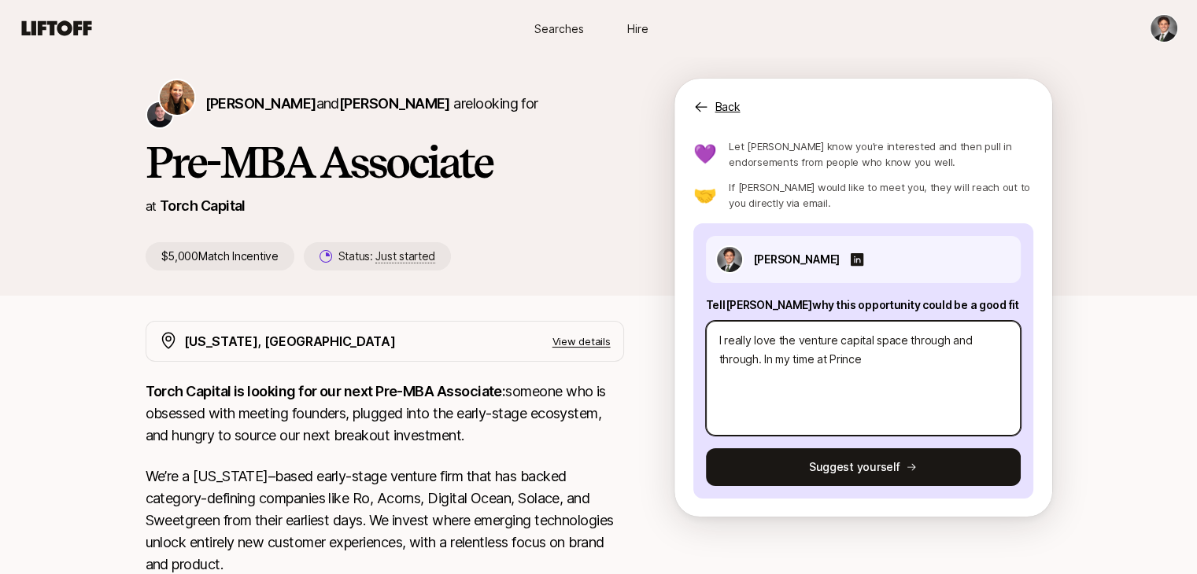
type textarea "x"
type textarea "I really love the venture capital space through and through. In my time at [GEO…"
type textarea "x"
type textarea "I really love the venture capital space through and through. In my time at [GEO…"
type textarea "x"
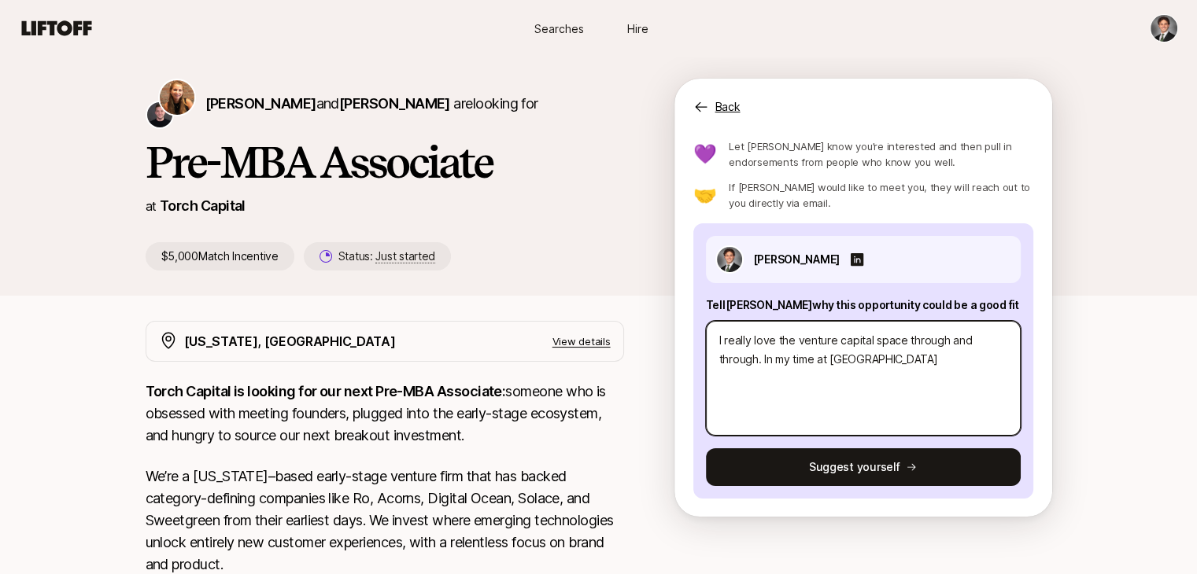
type textarea "I really love the venture capital space through and through. In my time at [GEO…"
type textarea "x"
type textarea "I really love the venture capital space through and through. In my time at [GEO…"
type textarea "x"
type textarea "I really love the venture capital space through and through. In my time at [GEO…"
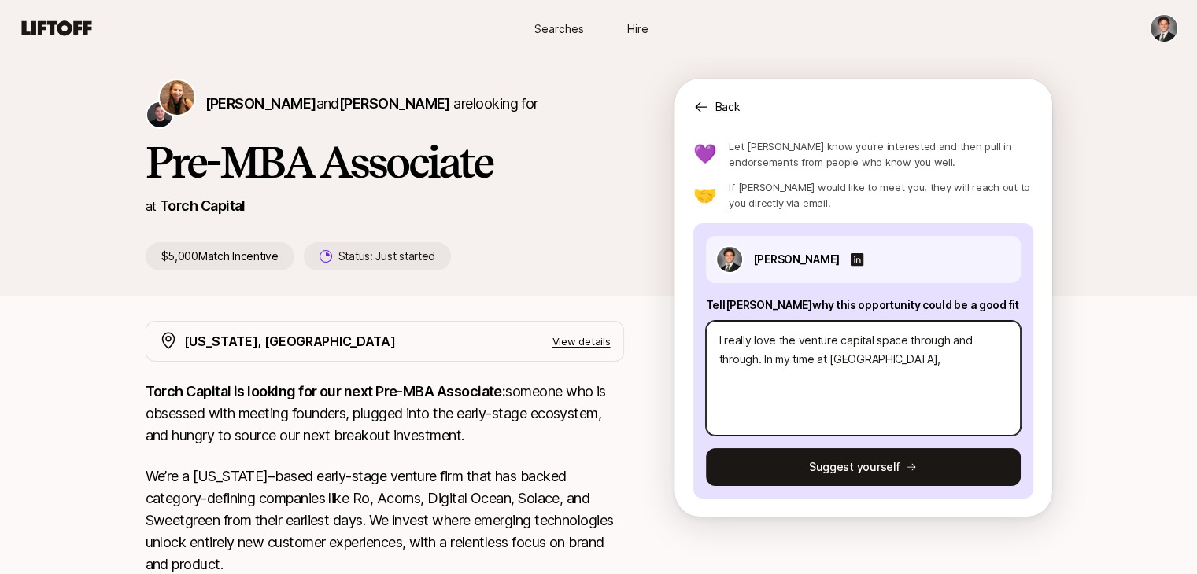
type textarea "x"
type textarea "I really love the venture capital space through and through. In my time at [GEO…"
type textarea "x"
type textarea "I really love the venture capital space through and through. In my time at [GEO…"
type textarea "x"
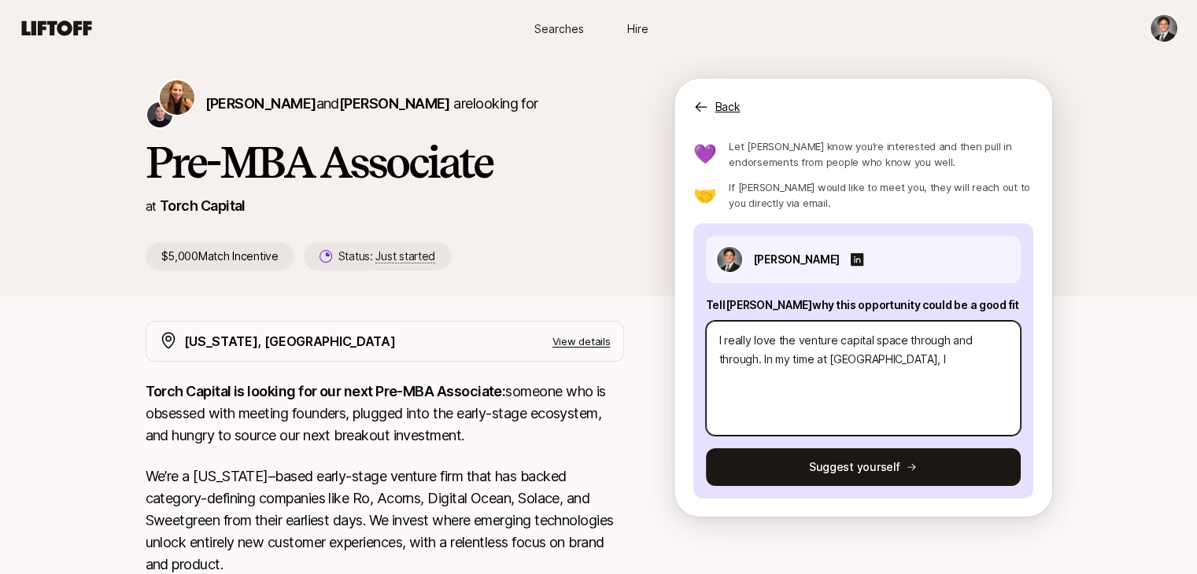
type textarea "I really love the venture capital space through and through. In my time at [GEO…"
type textarea "x"
type textarea "I really love the venture capital space through and through. In my time at [GEO…"
type textarea "x"
type textarea "I really love the venture capital space through and through. In my time at [GEO…"
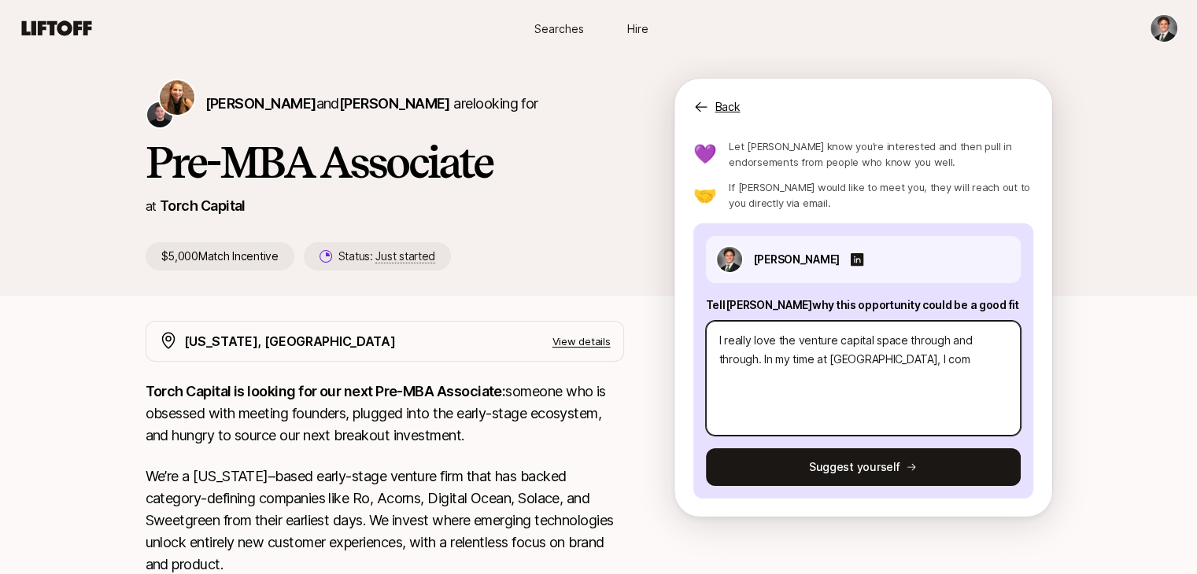
type textarea "x"
type textarea "I really love the venture capital space through and through. In my time at [GEO…"
type textarea "x"
type textarea "I really love the venture capital space through and through. In my time at [GEO…"
type textarea "x"
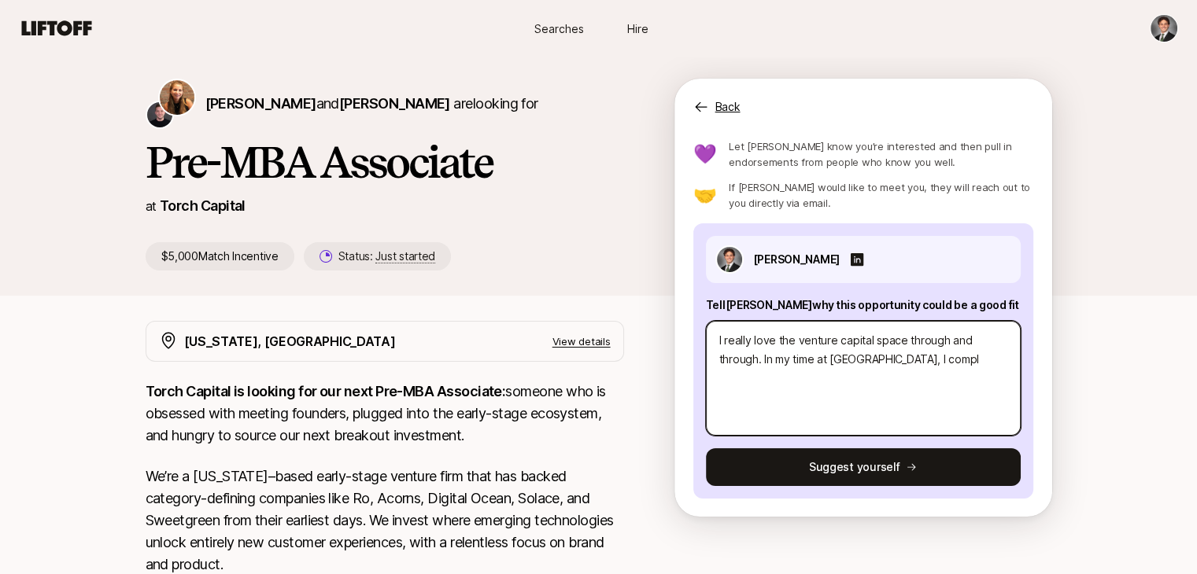
type textarea "I really love the venture capital space through and through. In my time at [GEO…"
type textarea "x"
type textarea "I really love the venture capital space through and through. In my time at [GEO…"
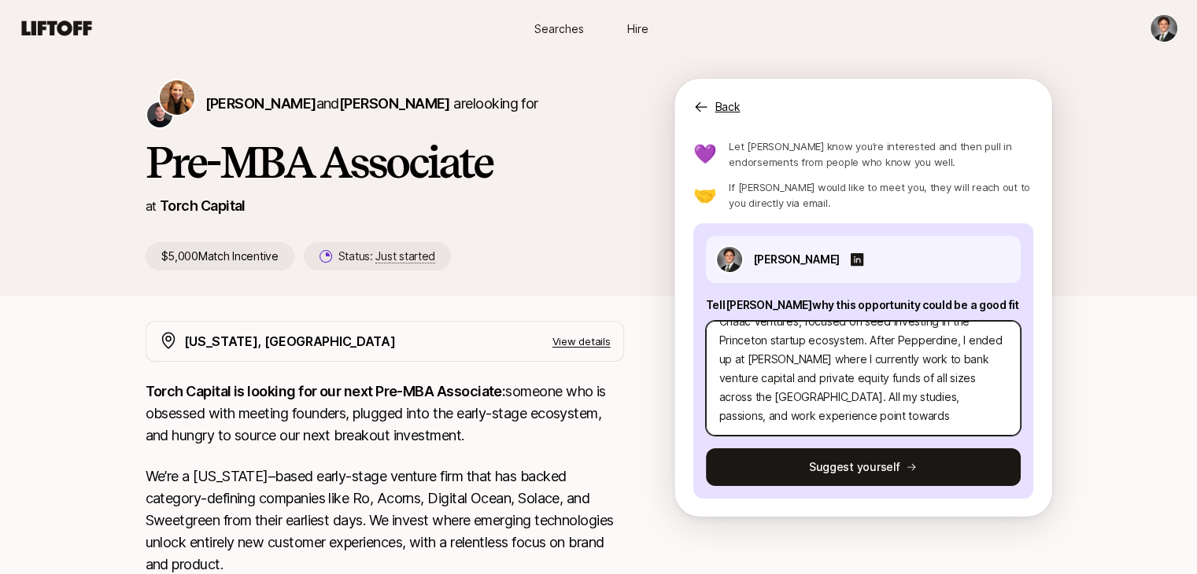
scroll to position [151, 0]
click at [774, 392] on textarea "I really love the venture capital space through and through. In my time at [GEO…" at bounding box center [863, 378] width 315 height 115
click at [801, 418] on textarea "I really love the venture capital space through and through. In my time at [GEO…" at bounding box center [863, 378] width 315 height 115
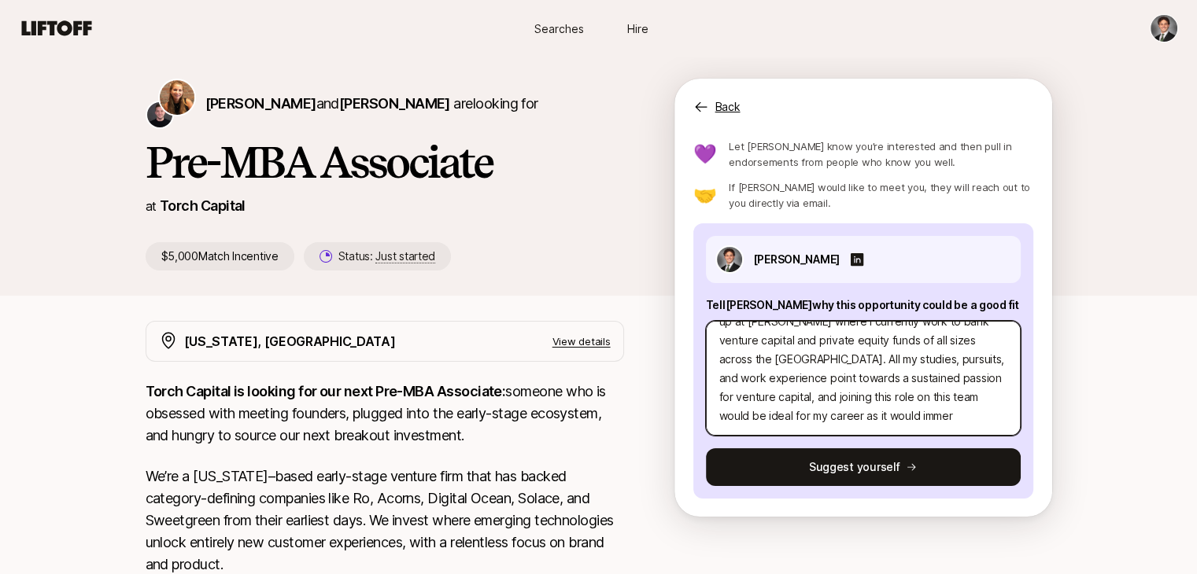
drag, startPoint x: 846, startPoint y: 416, endPoint x: 825, endPoint y: 392, distance: 32.4
click at [825, 392] on textarea "I really love the venture capital space through and through. In my time at [GEO…" at bounding box center [863, 378] width 315 height 115
drag, startPoint x: 848, startPoint y: 419, endPoint x: 859, endPoint y: 403, distance: 19.9
click at [859, 403] on textarea "I really love the venture capital space through and through. In my time at [GEO…" at bounding box center [863, 378] width 315 height 115
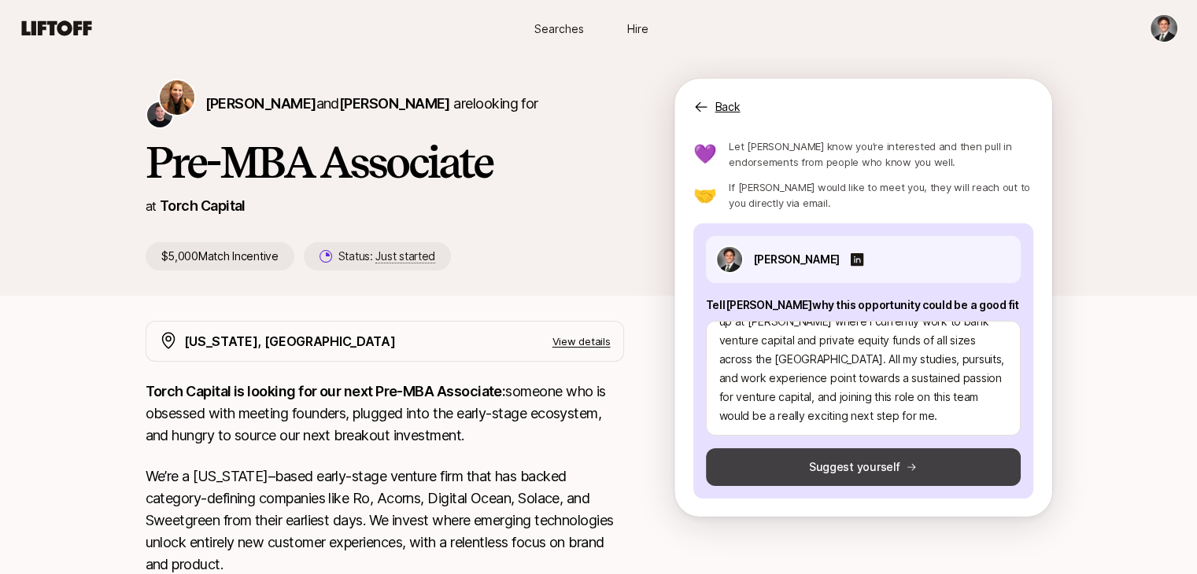
click at [844, 467] on button "Suggest yourself" at bounding box center [863, 468] width 315 height 38
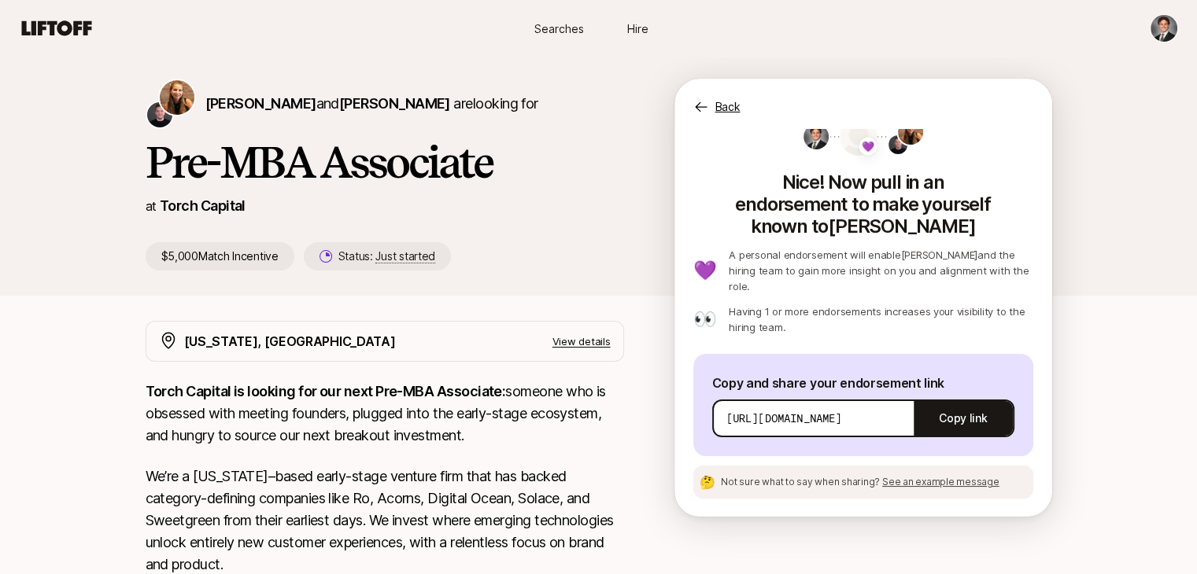
scroll to position [0, 0]
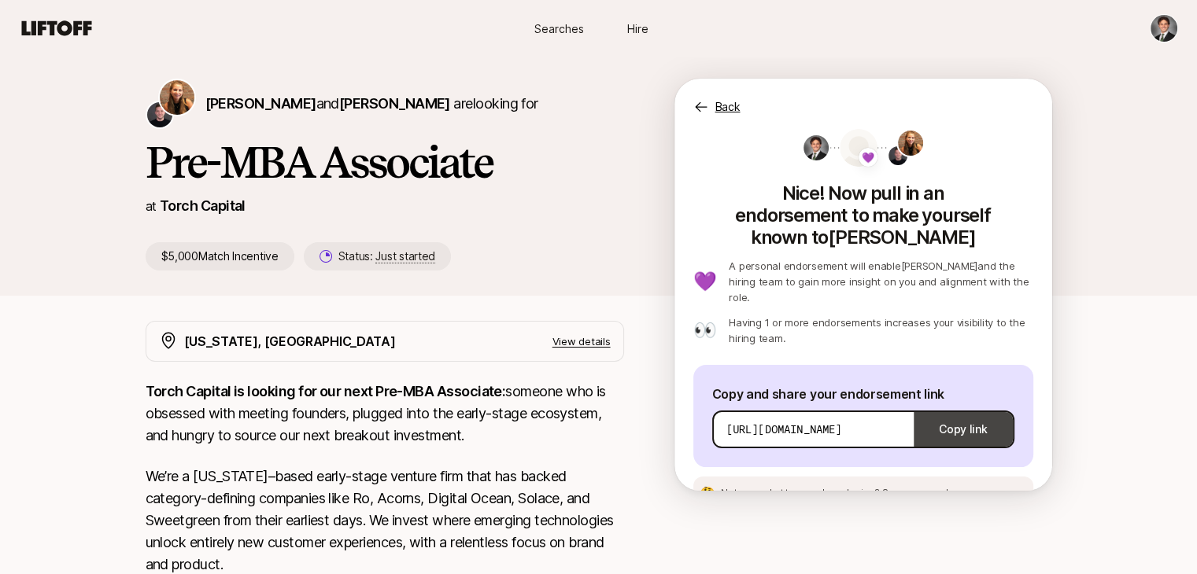
click at [952, 408] on button "Copy link" at bounding box center [963, 430] width 98 height 44
